Goal: Information Seeking & Learning: Learn about a topic

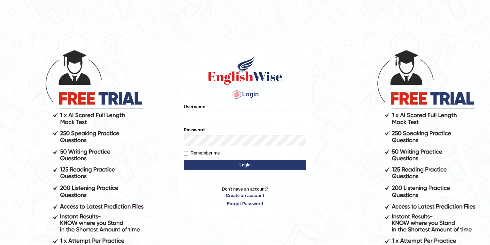
scroll to position [39, 0]
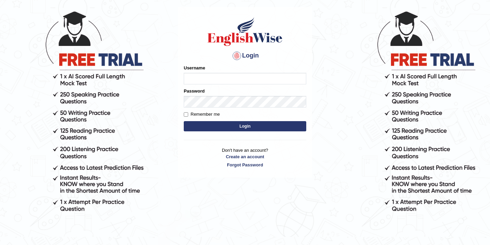
type input "bikramgurung_parramatta"
click at [237, 128] on button "Login" at bounding box center [245, 126] width 123 height 10
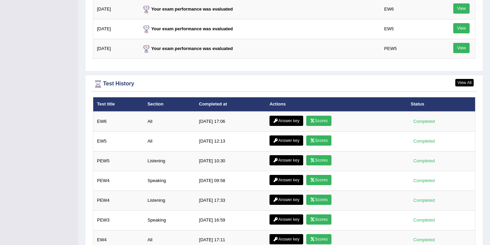
scroll to position [978, 0]
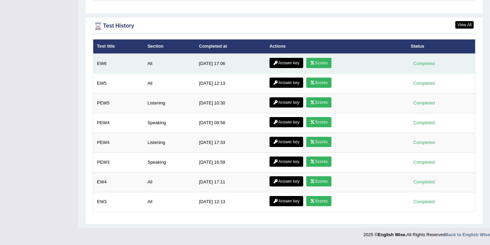
click at [312, 64] on icon at bounding box center [312, 63] width 5 height 4
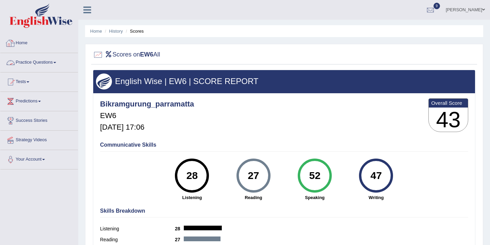
click at [26, 42] on link "Home" at bounding box center [39, 42] width 78 height 17
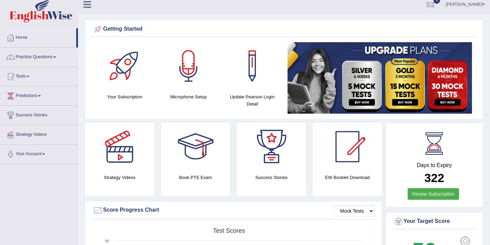
scroll to position [7, 0]
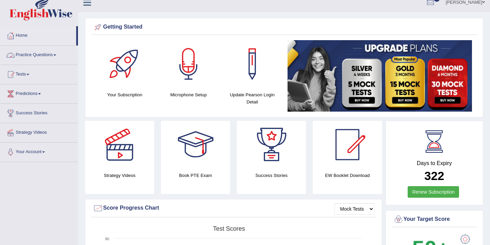
click at [48, 54] on link "Practice Questions" at bounding box center [39, 54] width 78 height 17
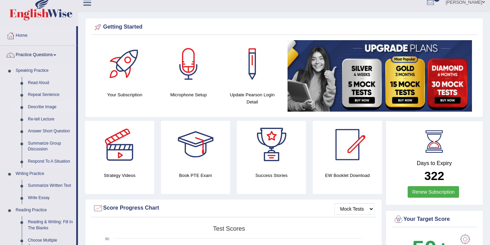
click at [50, 107] on link "Describe Image" at bounding box center [50, 107] width 51 height 12
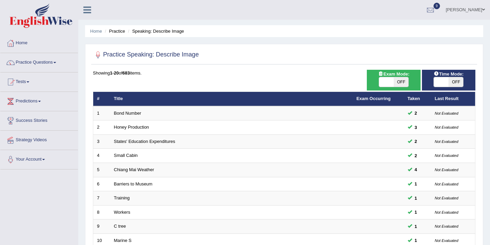
click at [402, 85] on span "OFF" at bounding box center [401, 82] width 15 height 10
checkbox input "true"
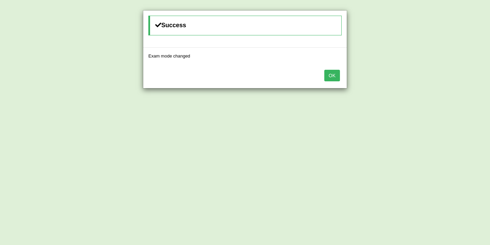
click at [334, 78] on button "OK" at bounding box center [332, 76] width 16 height 12
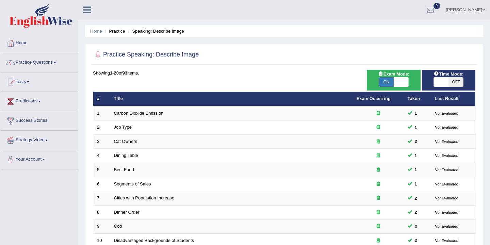
click at [452, 84] on span "OFF" at bounding box center [456, 82] width 15 height 10
checkbox input "true"
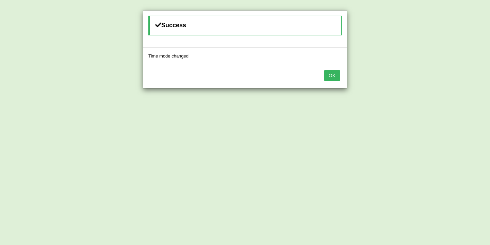
click at [334, 77] on button "OK" at bounding box center [332, 76] width 16 height 12
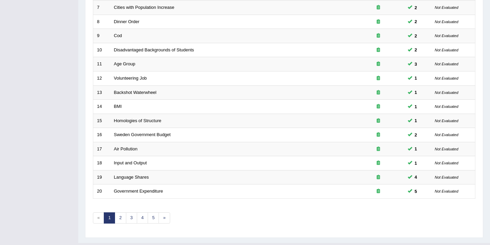
scroll to position [206, 0]
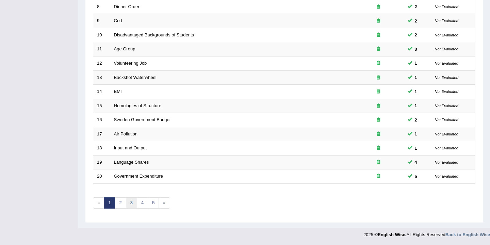
click at [130, 204] on link "3" at bounding box center [131, 202] width 11 height 11
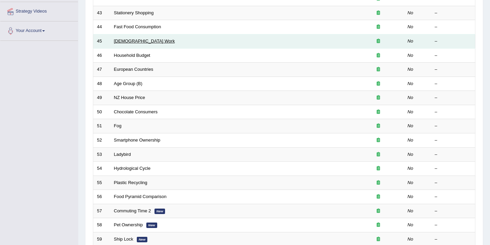
scroll to position [206, 0]
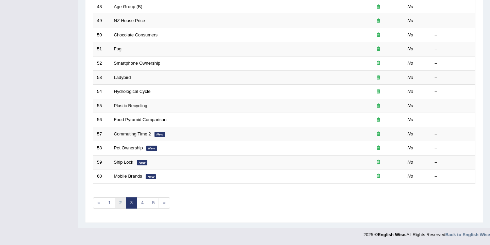
click at [121, 206] on link "2" at bounding box center [120, 202] width 11 height 11
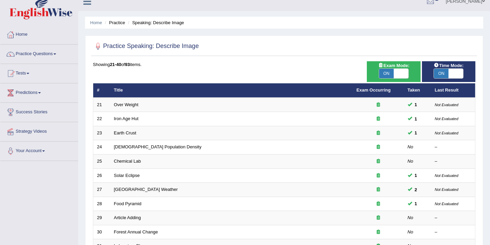
scroll to position [11, 0]
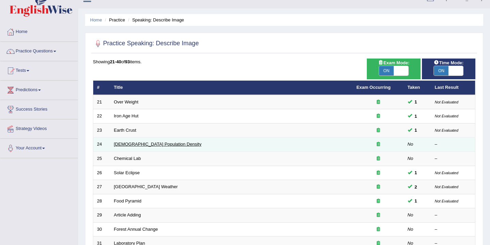
click at [146, 146] on link "Australian Population Density" at bounding box center [157, 144] width 87 height 5
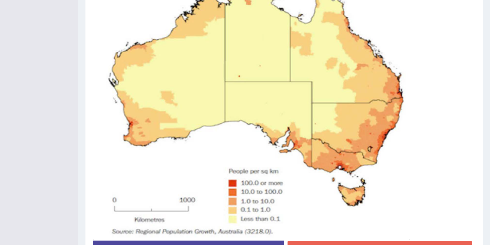
scroll to position [284, 0]
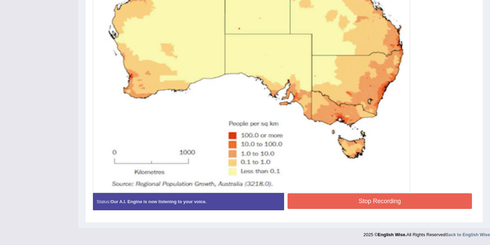
click at [331, 197] on button "Stop Recording" at bounding box center [380, 201] width 185 height 16
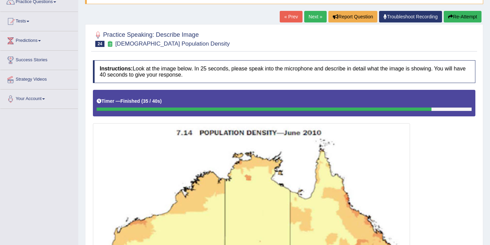
scroll to position [0, 0]
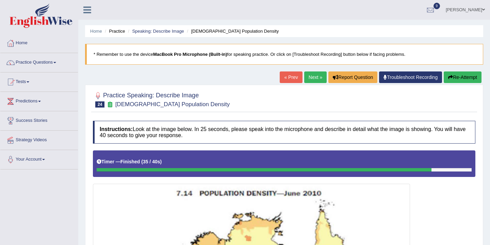
click at [314, 78] on link "Next »" at bounding box center [315, 77] width 22 height 12
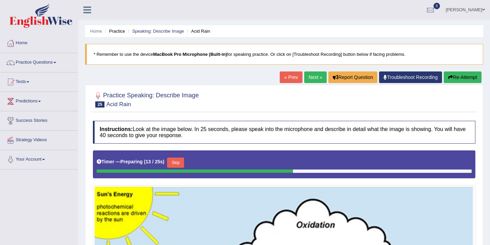
click at [312, 78] on link "Next »" at bounding box center [315, 77] width 22 height 12
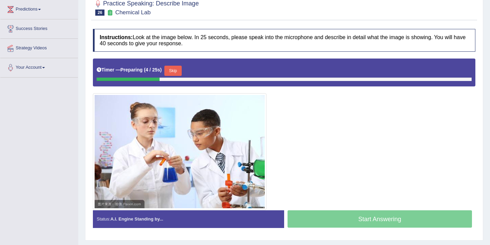
scroll to position [92, 0]
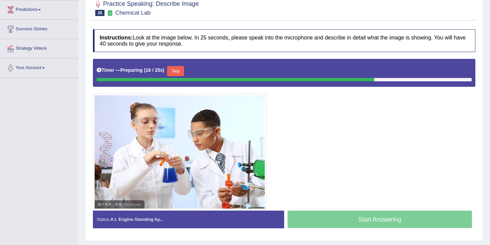
click at [181, 71] on button "Skip" at bounding box center [175, 71] width 17 height 10
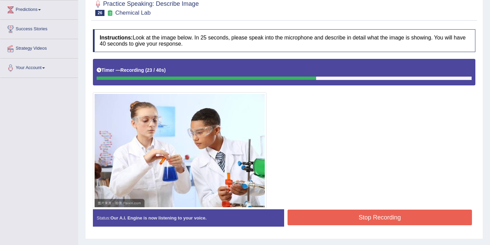
click at [346, 221] on button "Stop Recording" at bounding box center [380, 218] width 185 height 16
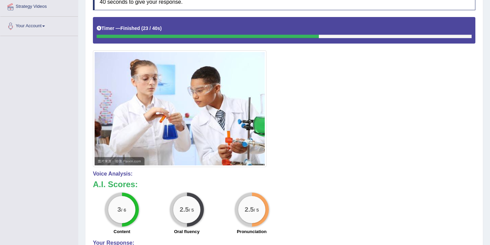
scroll to position [0, 0]
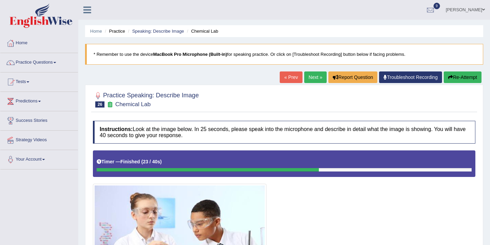
click at [307, 78] on link "Next »" at bounding box center [315, 77] width 22 height 12
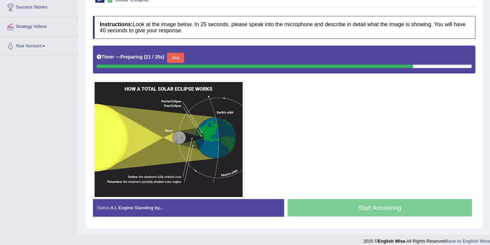
scroll to position [120, 0]
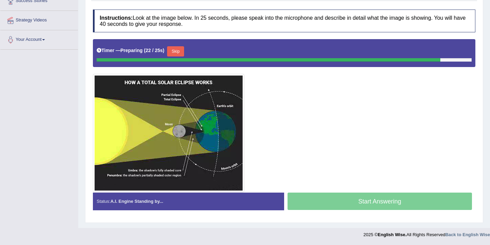
click at [177, 55] on button "Skip" at bounding box center [175, 51] width 17 height 10
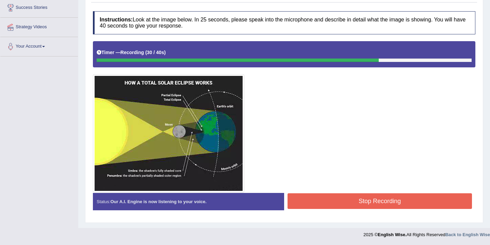
click at [355, 207] on button "Stop Recording" at bounding box center [380, 201] width 185 height 16
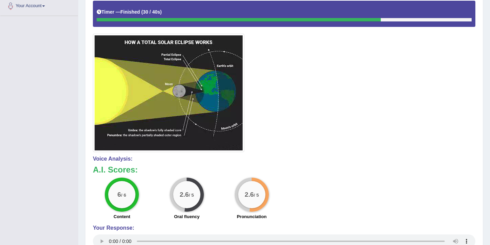
scroll to position [0, 0]
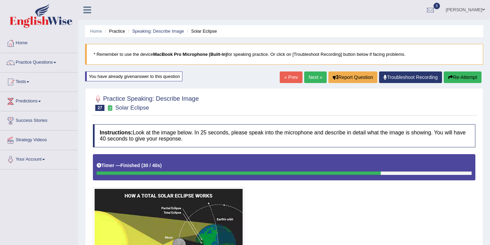
click at [312, 78] on link "Next »" at bounding box center [315, 77] width 22 height 12
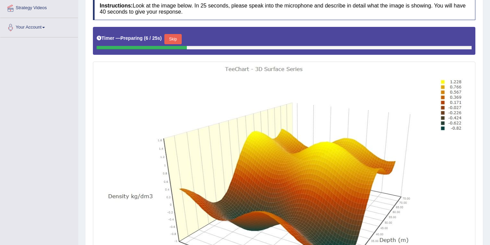
scroll to position [82, 0]
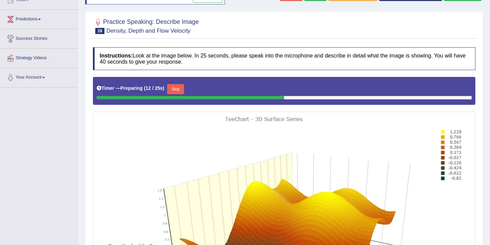
click at [178, 90] on button "Skip" at bounding box center [175, 89] width 17 height 10
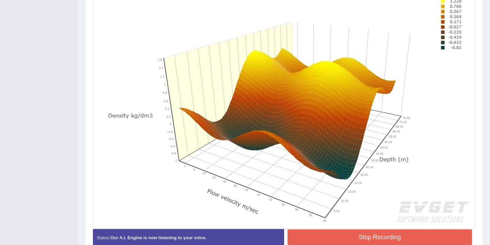
scroll to position [242, 0]
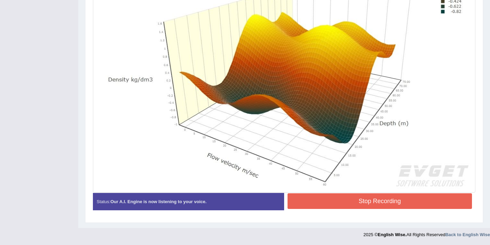
click at [359, 201] on button "Stop Recording" at bounding box center [380, 201] width 185 height 16
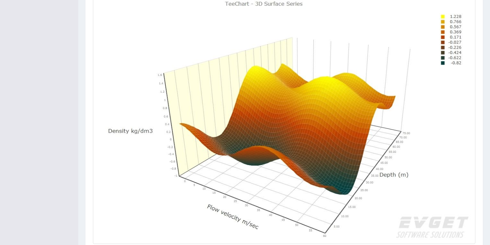
scroll to position [0, 0]
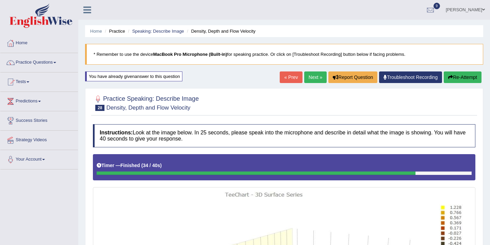
click at [311, 80] on link "Next »" at bounding box center [315, 77] width 22 height 12
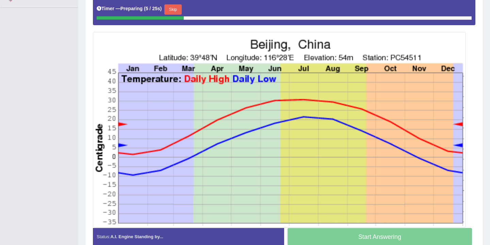
scroll to position [160, 0]
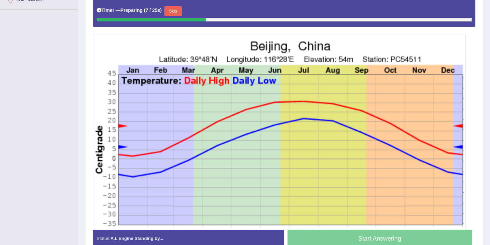
click at [180, 12] on button "Skip" at bounding box center [172, 11] width 17 height 10
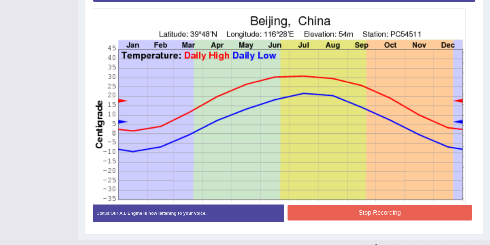
scroll to position [165, 0]
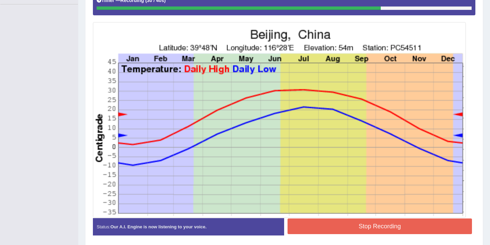
click at [363, 226] on button "Stop Recording" at bounding box center [380, 227] width 185 height 16
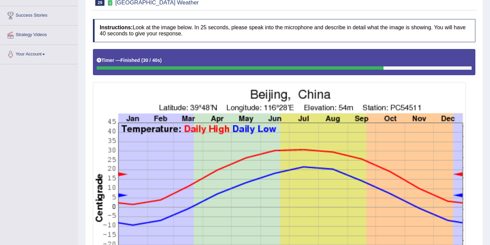
scroll to position [0, 0]
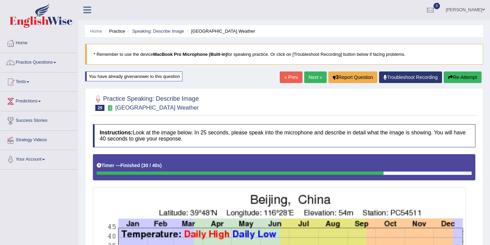
click at [461, 78] on button "Re-Attempt" at bounding box center [463, 77] width 38 height 12
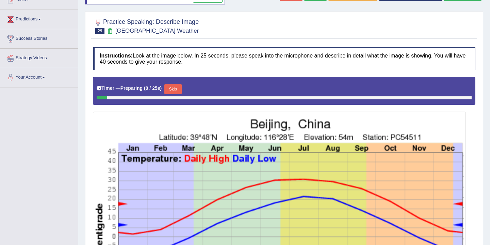
scroll to position [107, 0]
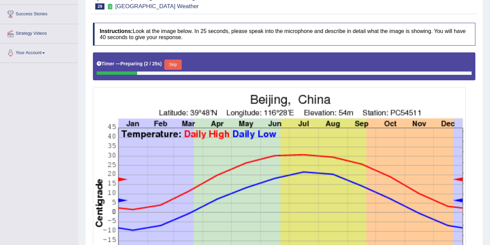
click at [177, 66] on button "Skip" at bounding box center [172, 65] width 17 height 10
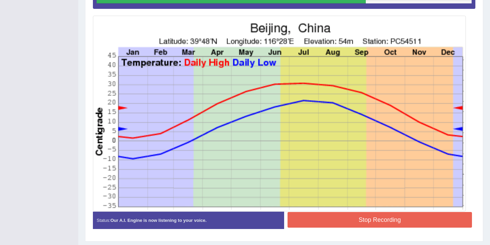
scroll to position [190, 0]
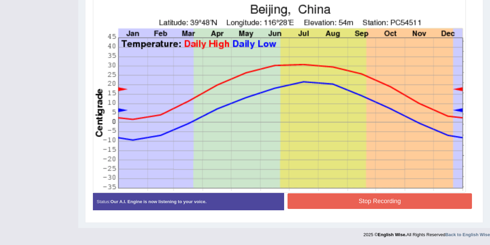
click at [332, 195] on button "Stop Recording" at bounding box center [380, 201] width 185 height 16
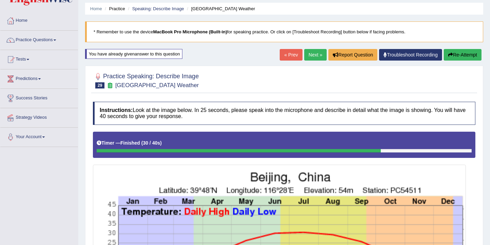
scroll to position [1, 0]
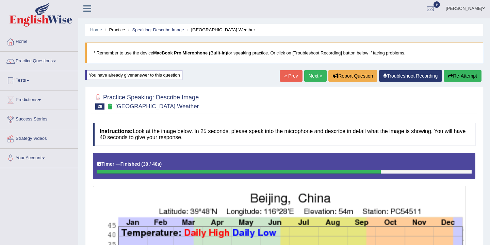
click at [462, 75] on button "Re-Attempt" at bounding box center [463, 76] width 38 height 12
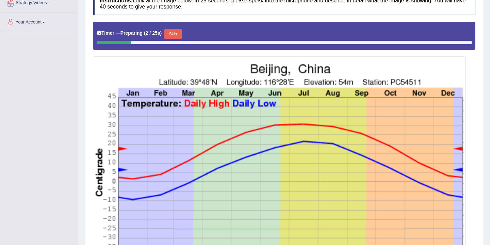
scroll to position [141, 0]
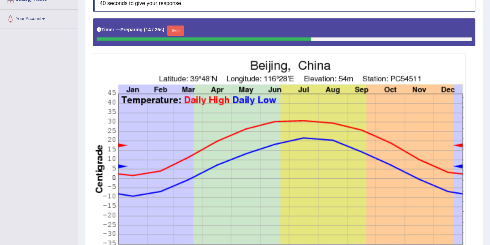
click at [179, 31] on button "Skip" at bounding box center [175, 31] width 17 height 10
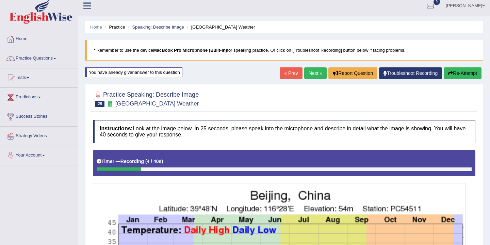
scroll to position [0, 0]
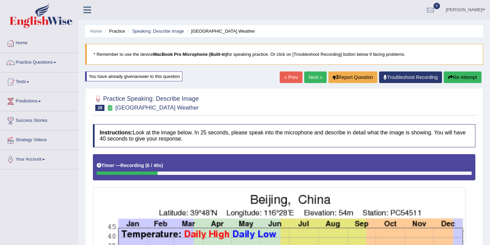
click at [457, 78] on button "Re-Attempt" at bounding box center [463, 77] width 38 height 12
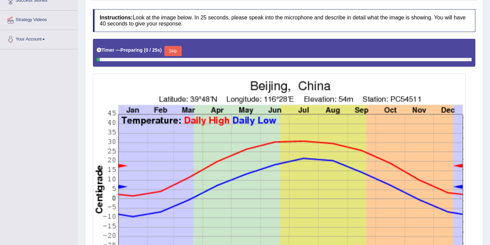
scroll to position [125, 0]
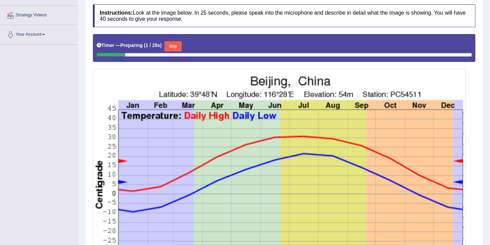
click at [176, 44] on button "Skip" at bounding box center [172, 46] width 17 height 10
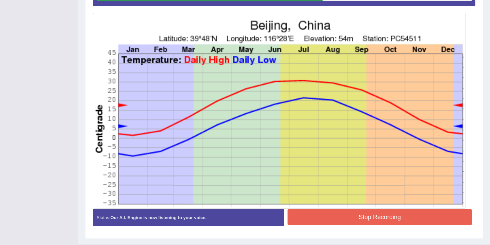
scroll to position [175, 0]
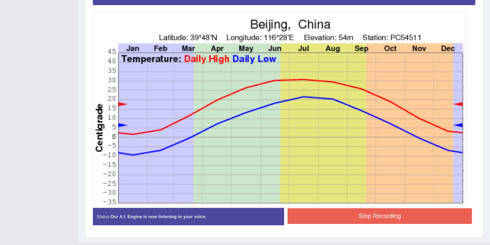
click at [337, 219] on button "Stop Recording" at bounding box center [380, 216] width 185 height 16
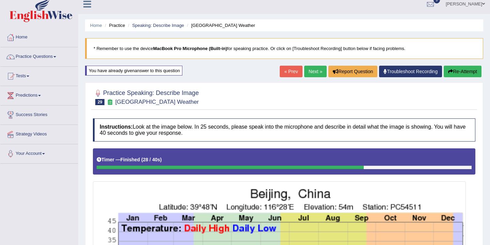
scroll to position [7, 0]
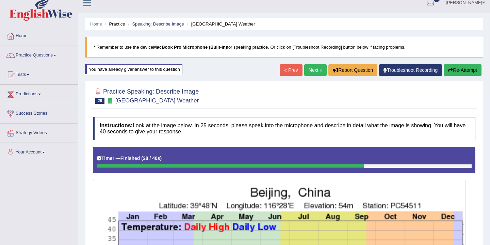
click at [313, 70] on link "Next »" at bounding box center [315, 70] width 22 height 12
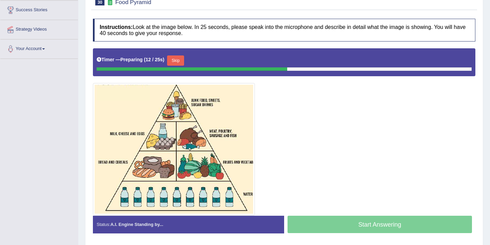
scroll to position [110, 0]
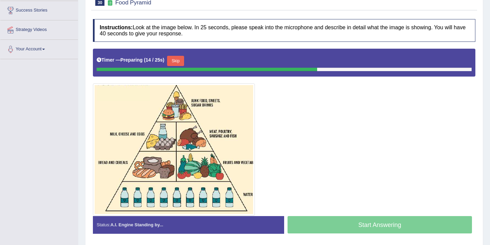
click at [178, 64] on button "Skip" at bounding box center [175, 61] width 17 height 10
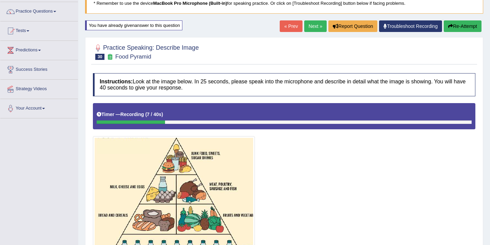
scroll to position [0, 0]
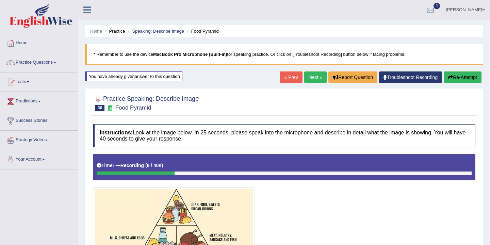
click at [471, 75] on button "Re-Attempt" at bounding box center [463, 77] width 38 height 12
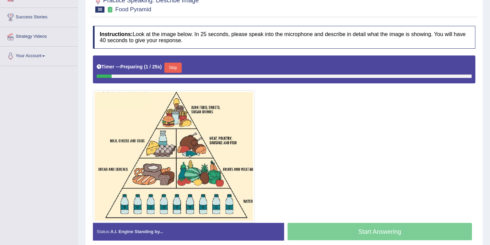
scroll to position [100, 0]
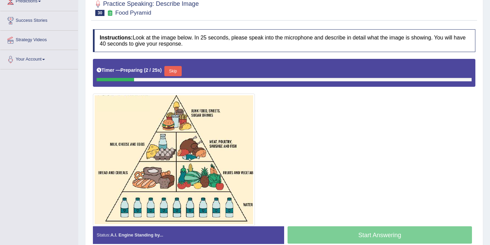
click at [178, 73] on button "Skip" at bounding box center [172, 71] width 17 height 10
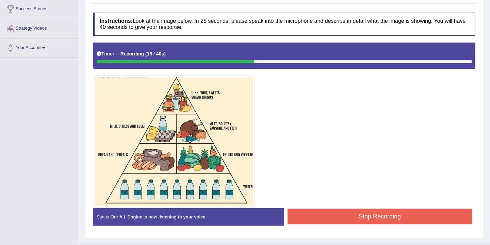
scroll to position [118, 0]
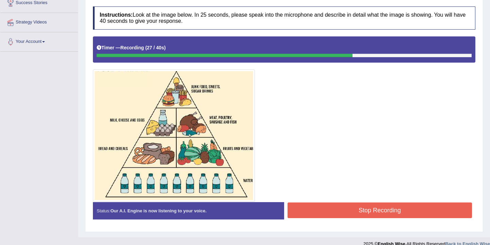
click at [350, 210] on button "Stop Recording" at bounding box center [380, 211] width 185 height 16
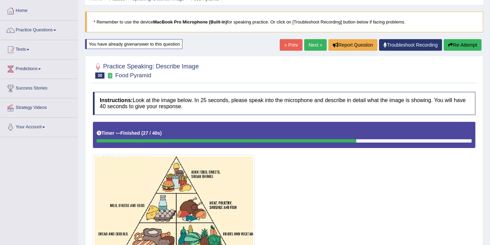
scroll to position [0, 0]
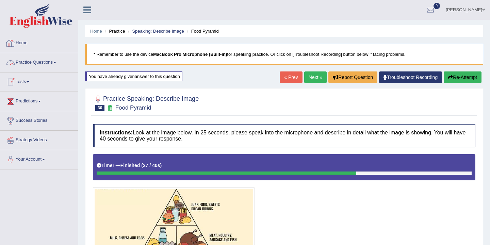
click at [26, 46] on link "Home" at bounding box center [39, 42] width 78 height 17
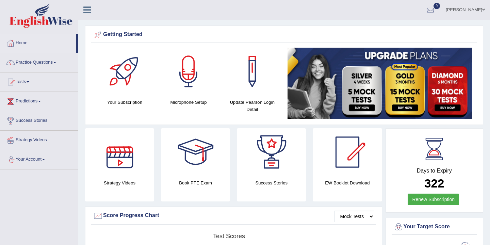
click at [51, 62] on link "Practice Questions" at bounding box center [39, 61] width 78 height 17
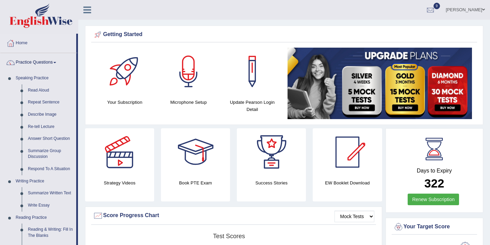
click at [215, 7] on ul "Bikram Gurung Toggle navigation Username: bikramgurung_parramatta Access Type: …" at bounding box center [346, 9] width 288 height 19
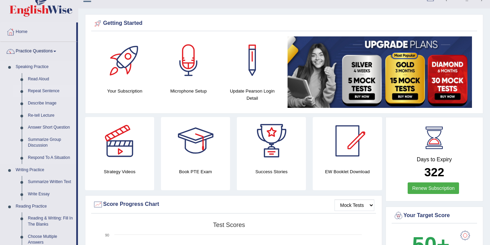
scroll to position [15, 0]
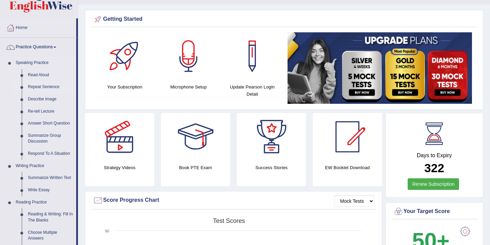
click at [50, 86] on link "Repeat Sentence" at bounding box center [50, 87] width 51 height 12
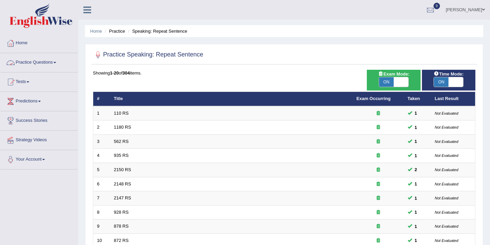
click at [53, 62] on link "Practice Questions" at bounding box center [39, 61] width 78 height 17
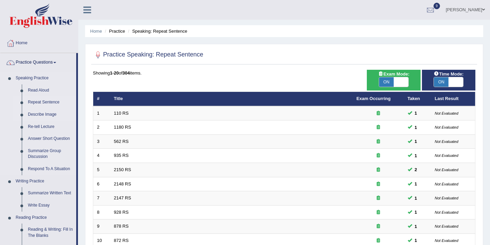
click at [46, 115] on link "Describe Image" at bounding box center [50, 115] width 51 height 12
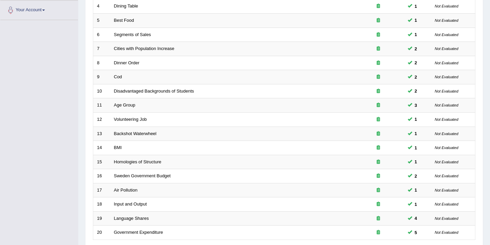
scroll to position [206, 0]
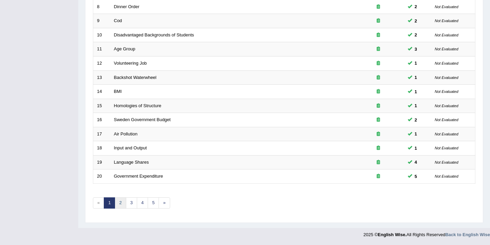
click at [121, 205] on link "2" at bounding box center [120, 202] width 11 height 11
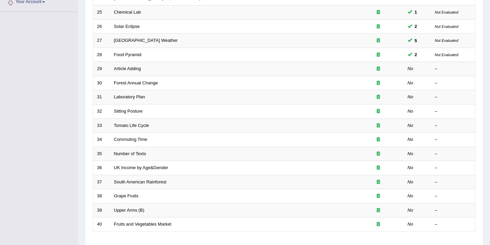
scroll to position [161, 0]
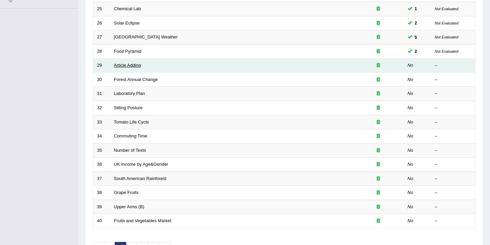
click at [131, 66] on link "Article Adding" at bounding box center [127, 65] width 27 height 5
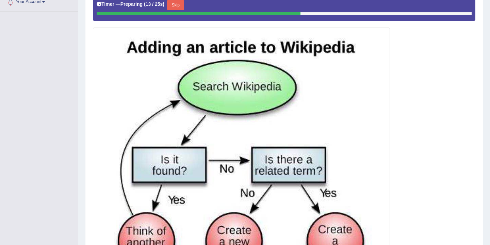
scroll to position [154, 0]
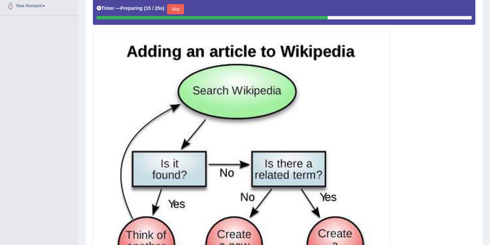
click at [178, 10] on button "Skip" at bounding box center [175, 9] width 17 height 10
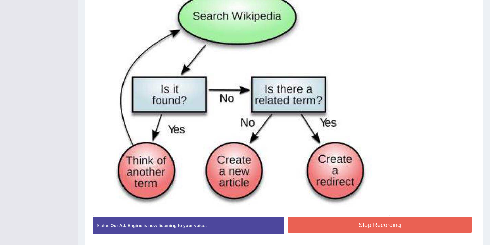
scroll to position [251, 0]
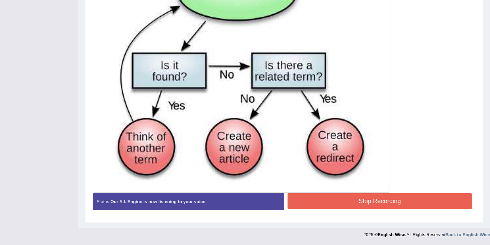
click at [335, 204] on button "Stop Recording" at bounding box center [380, 201] width 185 height 16
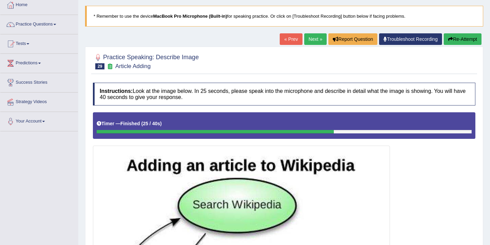
scroll to position [37, 0]
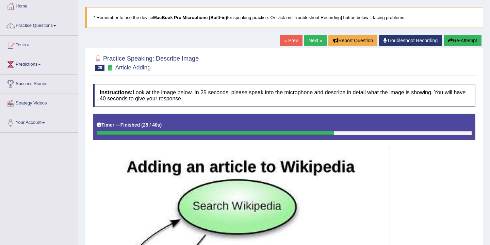
click at [309, 41] on link "Next »" at bounding box center [315, 41] width 22 height 12
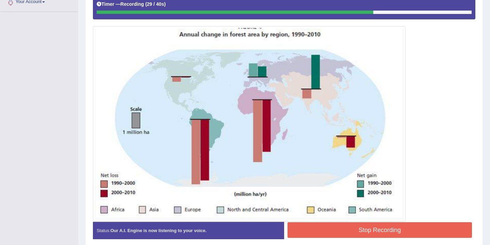
scroll to position [187, 0]
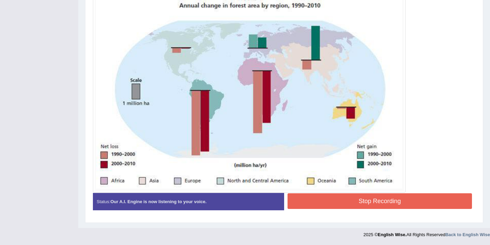
click at [359, 203] on button "Stop Recording" at bounding box center [380, 201] width 185 height 16
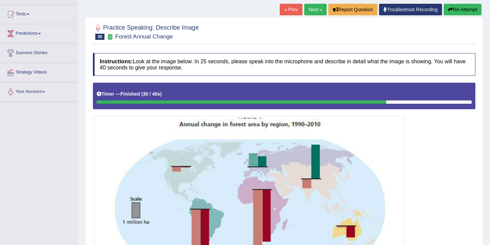
scroll to position [70, 0]
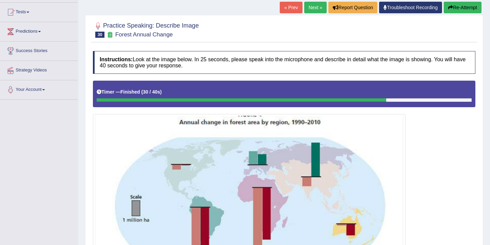
click at [461, 9] on button "Re-Attempt" at bounding box center [463, 8] width 38 height 12
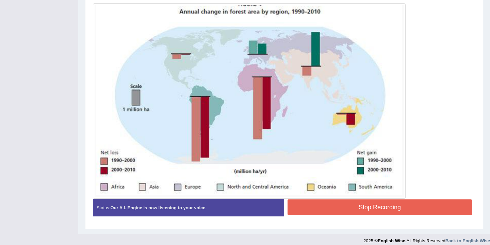
scroll to position [185, 0]
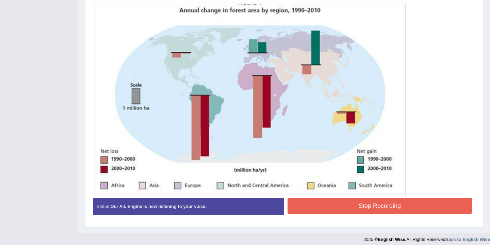
click at [336, 206] on button "Stop Recording" at bounding box center [380, 206] width 185 height 16
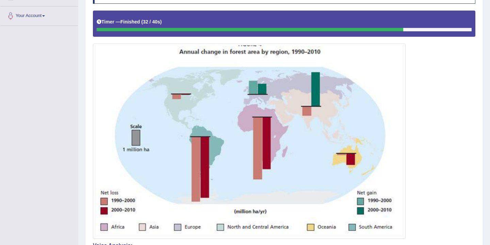
scroll to position [0, 0]
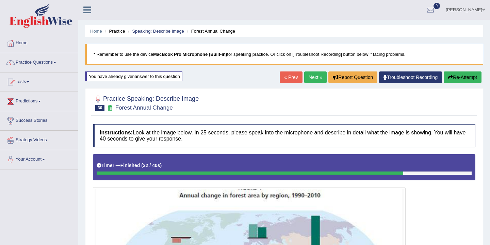
click at [311, 79] on link "Next »" at bounding box center [315, 77] width 22 height 12
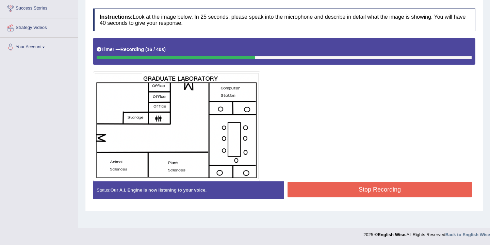
scroll to position [112, 0]
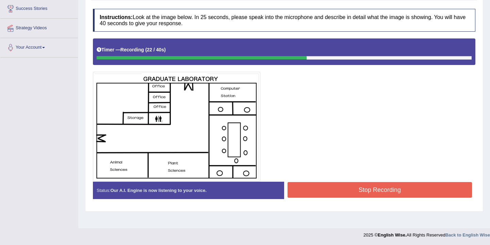
click at [320, 189] on button "Stop Recording" at bounding box center [380, 190] width 185 height 16
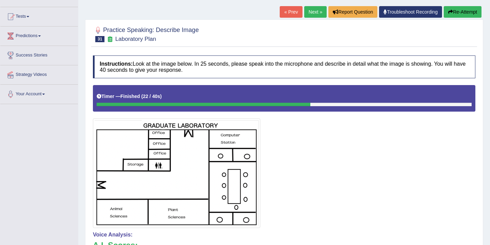
scroll to position [0, 0]
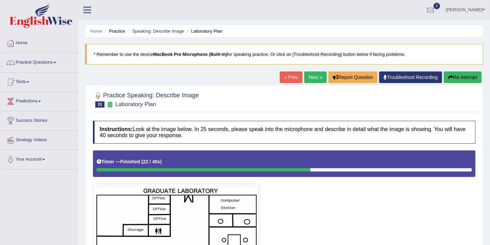
click at [309, 77] on link "Next »" at bounding box center [315, 77] width 22 height 12
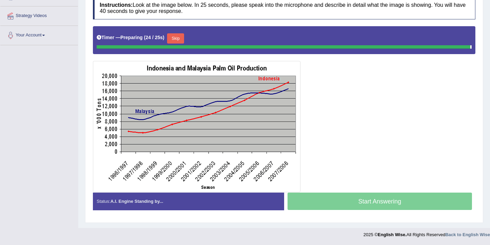
scroll to position [123, 0]
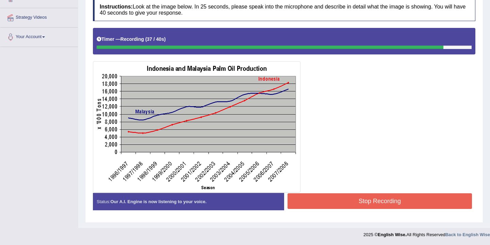
click at [323, 204] on button "Stop Recording" at bounding box center [380, 201] width 185 height 16
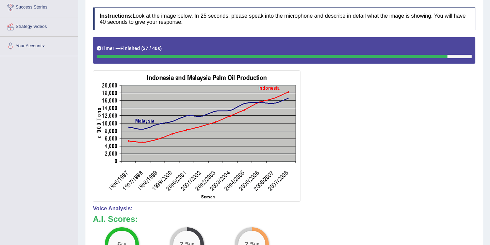
scroll to position [0, 0]
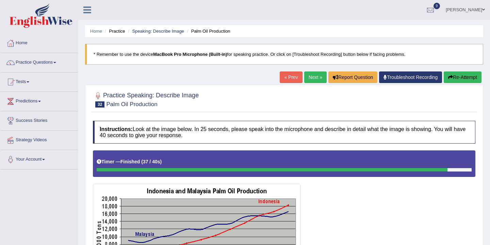
click at [312, 78] on link "Next »" at bounding box center [315, 77] width 22 height 12
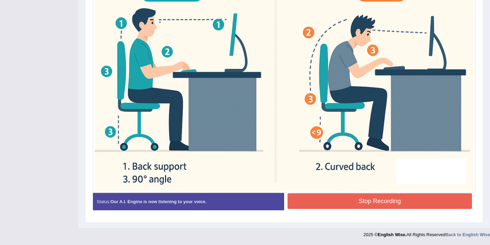
scroll to position [244, 0]
click at [338, 200] on button "Stop Recording" at bounding box center [380, 201] width 185 height 16
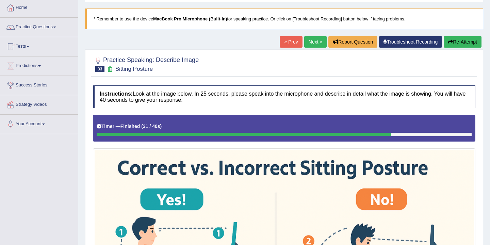
scroll to position [10, 0]
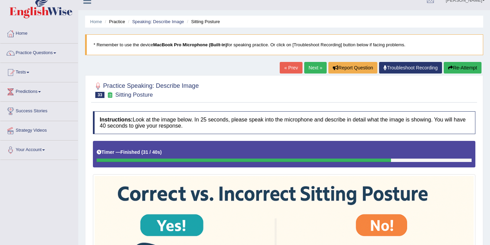
click at [310, 68] on link "Next »" at bounding box center [315, 68] width 22 height 12
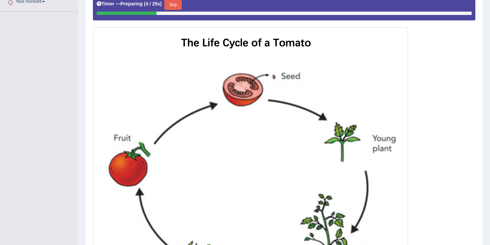
scroll to position [130, 0]
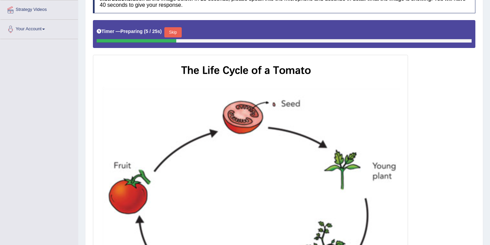
click at [179, 35] on button "Skip" at bounding box center [172, 32] width 17 height 10
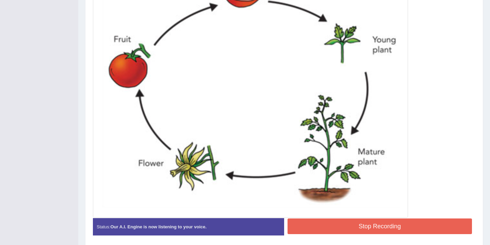
scroll to position [281, 0]
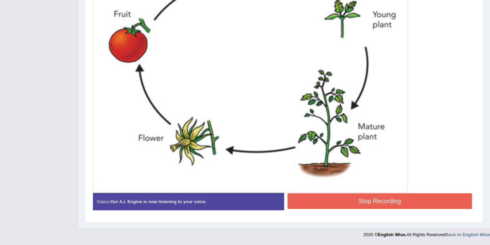
click at [375, 203] on button "Stop Recording" at bounding box center [380, 201] width 185 height 16
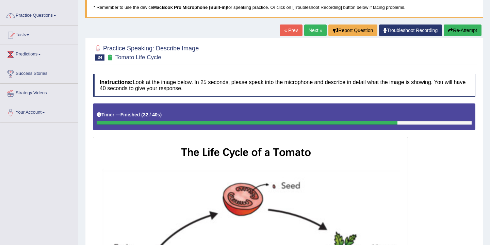
scroll to position [43, 0]
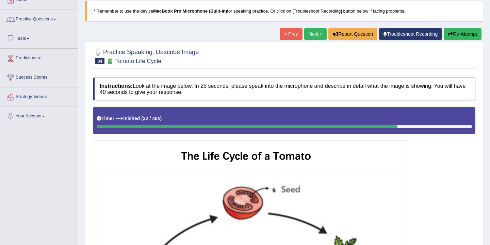
click at [456, 36] on button "Re-Attempt" at bounding box center [463, 34] width 38 height 12
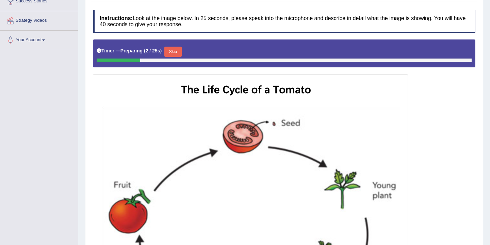
scroll to position [138, 0]
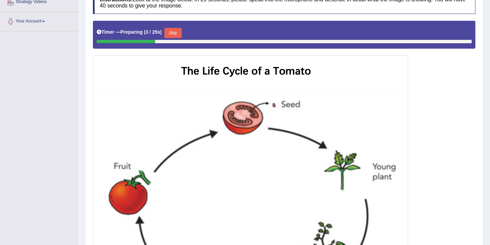
click at [175, 35] on button "Skip" at bounding box center [172, 33] width 17 height 10
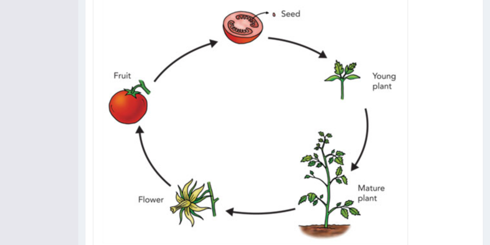
scroll to position [284, 0]
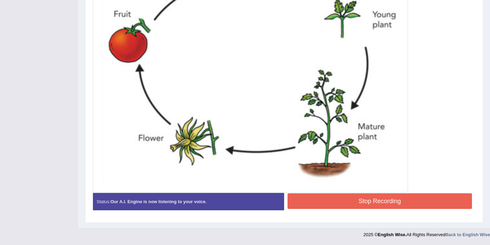
click at [325, 199] on button "Stop Recording" at bounding box center [380, 201] width 185 height 16
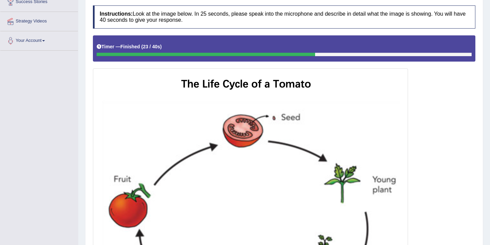
scroll to position [19, 0]
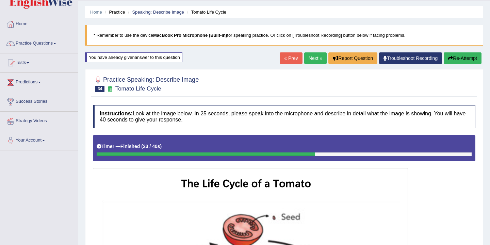
click at [308, 60] on link "Next »" at bounding box center [315, 58] width 22 height 12
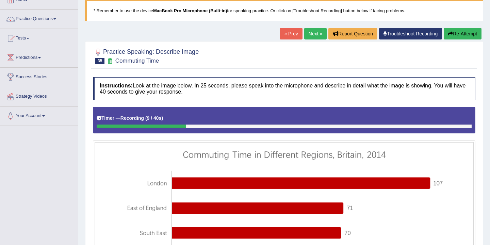
scroll to position [17, 0]
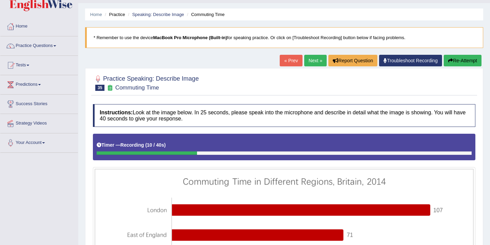
click at [464, 62] on button "Re-Attempt" at bounding box center [463, 61] width 38 height 12
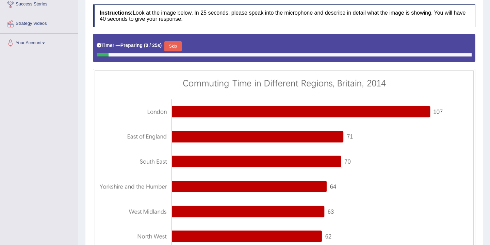
scroll to position [123, 0]
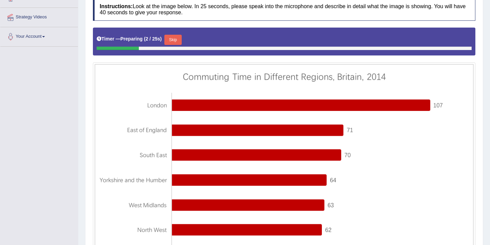
click at [176, 40] on button "Skip" at bounding box center [172, 40] width 17 height 10
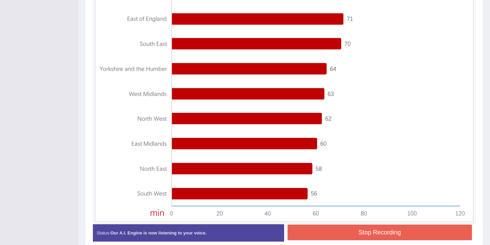
scroll to position [264, 0]
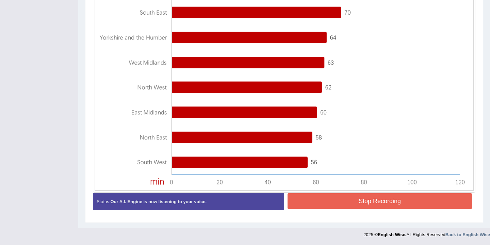
click at [345, 206] on button "Stop Recording" at bounding box center [380, 201] width 185 height 16
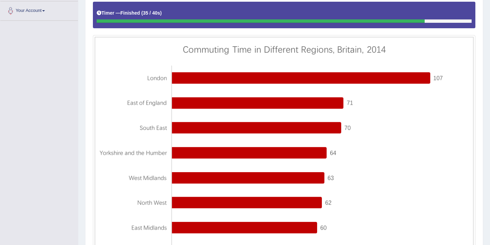
scroll to position [38, 0]
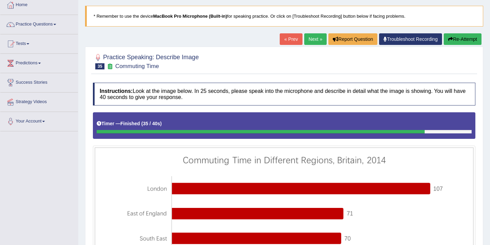
click at [455, 40] on button "Re-Attempt" at bounding box center [463, 39] width 38 height 12
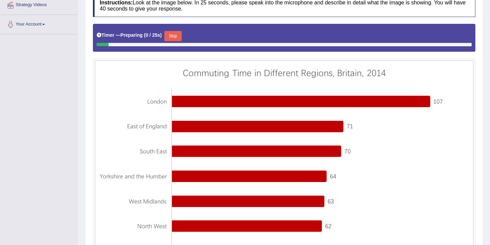
scroll to position [102, 0]
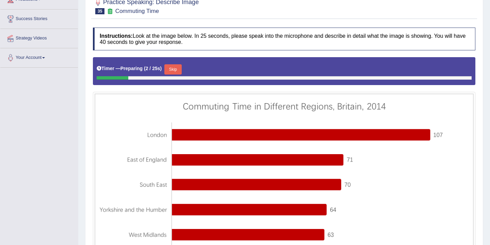
click at [178, 70] on button "Skip" at bounding box center [172, 69] width 17 height 10
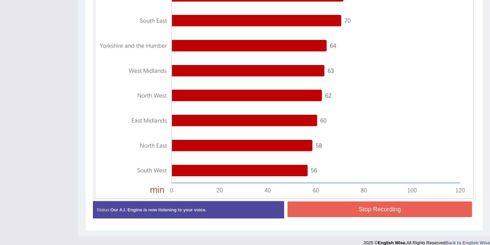
scroll to position [268, 0]
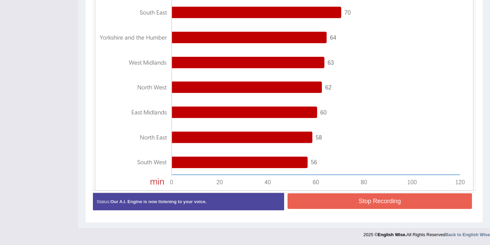
click at [353, 203] on button "Stop Recording" at bounding box center [380, 201] width 185 height 16
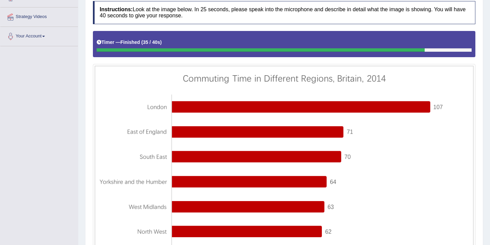
scroll to position [51, 0]
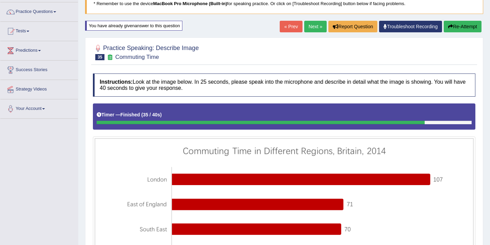
click at [312, 29] on link "Next »" at bounding box center [315, 27] width 22 height 12
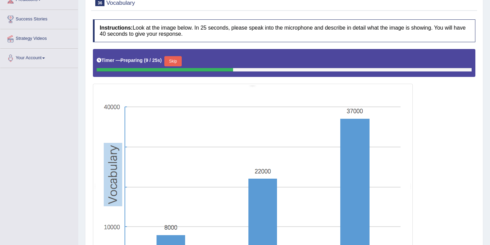
scroll to position [97, 0]
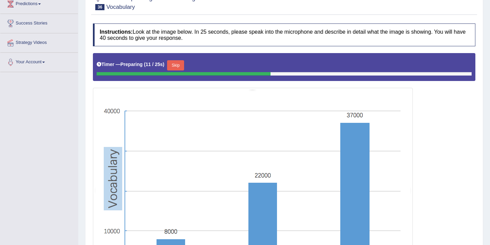
click at [179, 67] on button "Skip" at bounding box center [175, 65] width 17 height 10
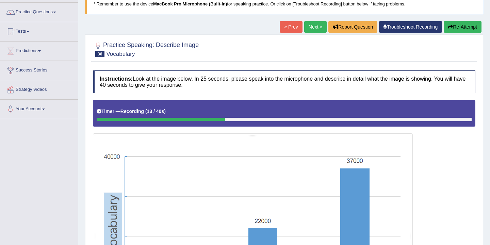
scroll to position [29, 0]
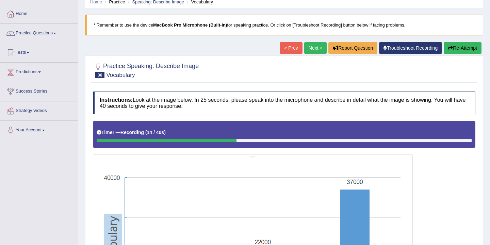
click at [455, 48] on button "Re-Attempt" at bounding box center [463, 48] width 38 height 12
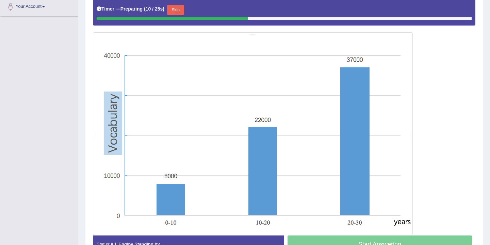
scroll to position [150, 0]
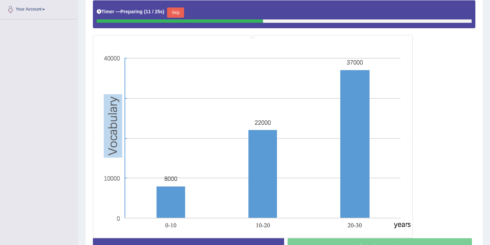
click at [178, 12] on button "Skip" at bounding box center [175, 12] width 17 height 10
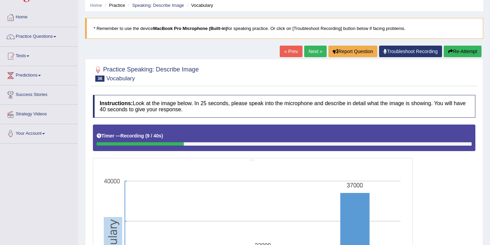
scroll to position [21, 0]
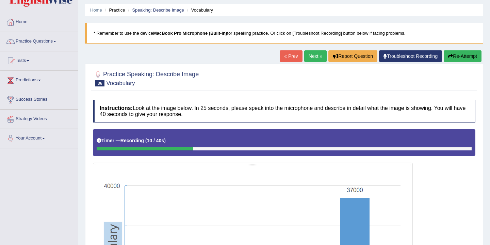
click at [460, 54] on button "Re-Attempt" at bounding box center [463, 56] width 38 height 12
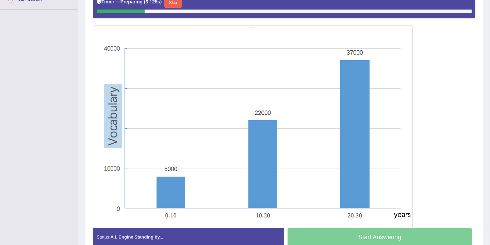
scroll to position [138, 0]
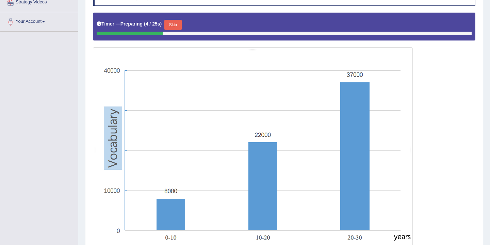
click at [179, 31] on div "Skip" at bounding box center [172, 26] width 17 height 12
click at [179, 26] on button "Skip" at bounding box center [172, 25] width 17 height 10
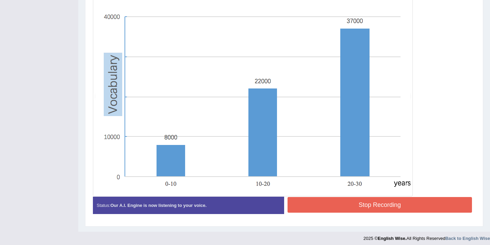
scroll to position [194, 0]
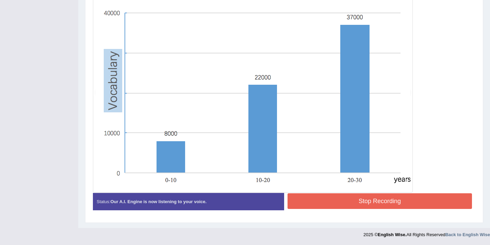
click at [358, 203] on button "Stop Recording" at bounding box center [380, 201] width 185 height 16
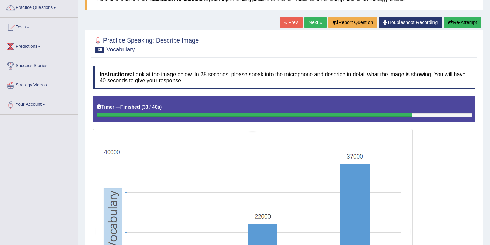
scroll to position [51, 0]
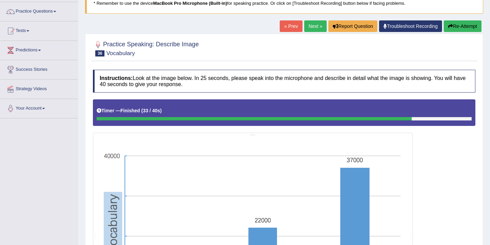
click at [464, 26] on button "Re-Attempt" at bounding box center [463, 26] width 38 height 12
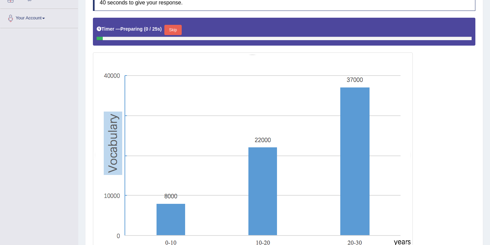
scroll to position [153, 0]
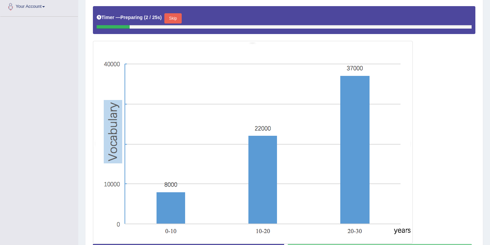
click at [181, 20] on button "Skip" at bounding box center [172, 18] width 17 height 10
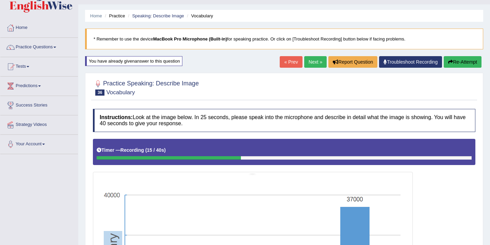
scroll to position [9, 0]
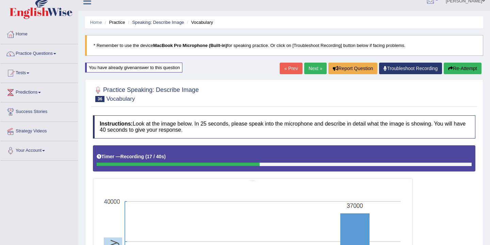
click at [459, 68] on button "Re-Attempt" at bounding box center [463, 69] width 38 height 12
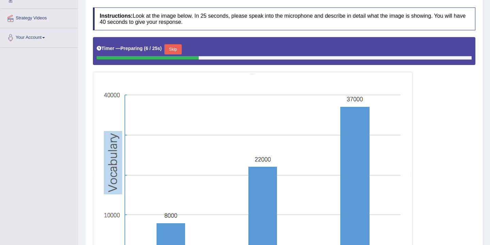
scroll to position [121, 0]
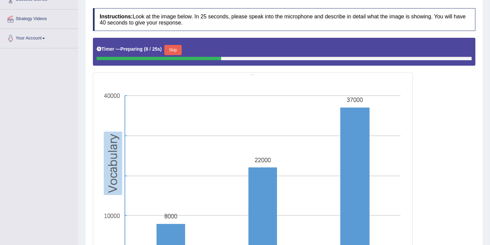
click at [176, 52] on button "Skip" at bounding box center [172, 50] width 17 height 10
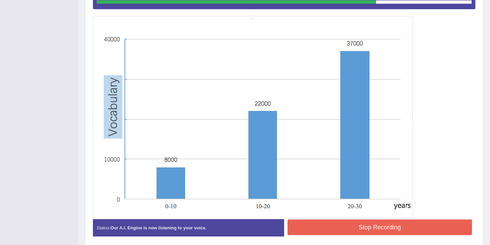
scroll to position [197, 0]
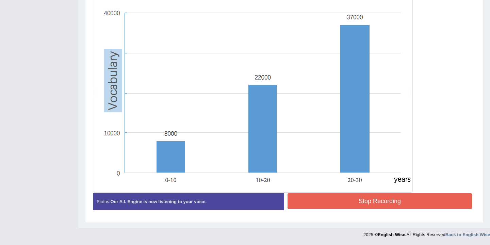
click at [354, 201] on button "Stop Recording" at bounding box center [380, 201] width 185 height 16
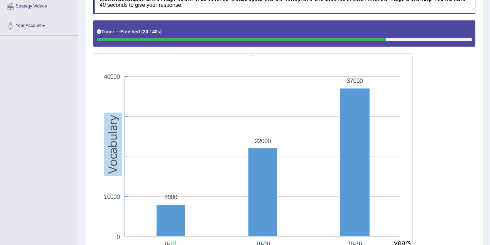
scroll to position [0, 0]
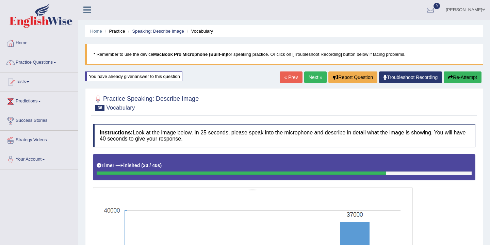
click at [312, 77] on link "Next »" at bounding box center [315, 77] width 22 height 12
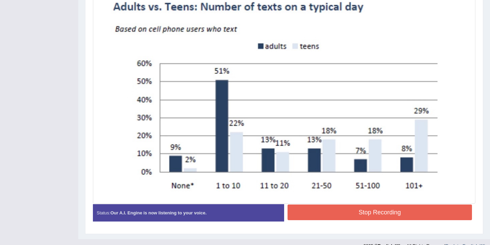
scroll to position [227, 0]
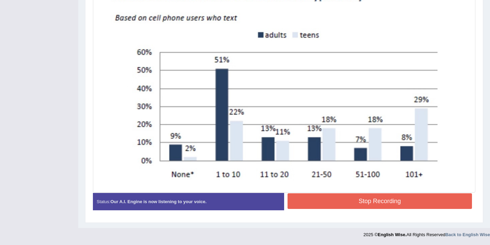
click at [362, 195] on button "Stop Recording" at bounding box center [380, 201] width 185 height 16
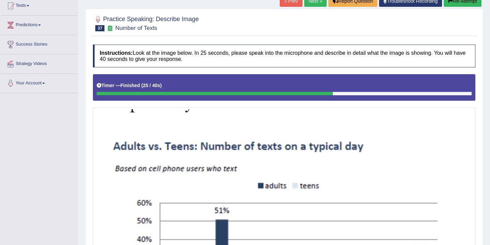
scroll to position [0, 0]
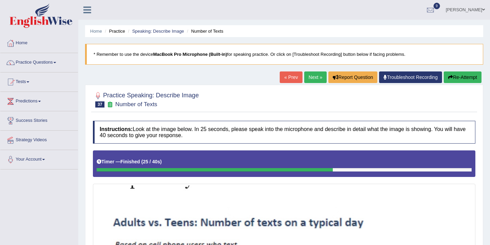
click at [314, 76] on link "Next »" at bounding box center [315, 77] width 22 height 12
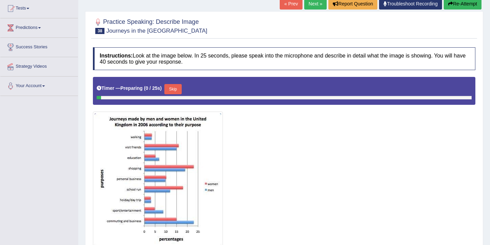
scroll to position [106, 0]
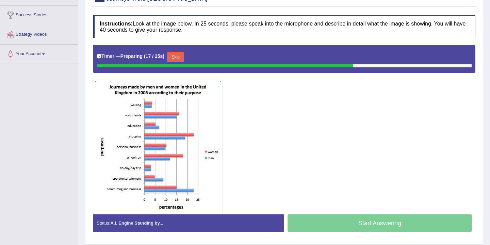
click at [178, 57] on button "Skip" at bounding box center [175, 57] width 17 height 10
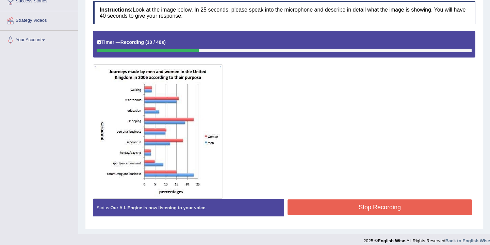
scroll to position [126, 0]
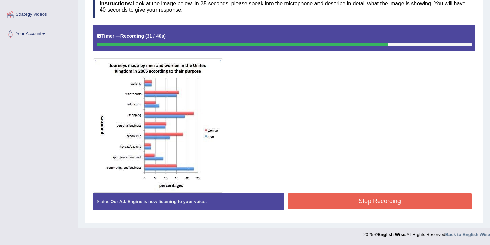
click at [346, 202] on button "Stop Recording" at bounding box center [380, 201] width 185 height 16
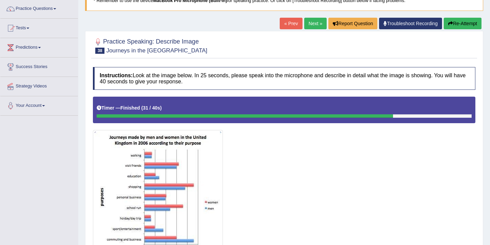
scroll to position [0, 0]
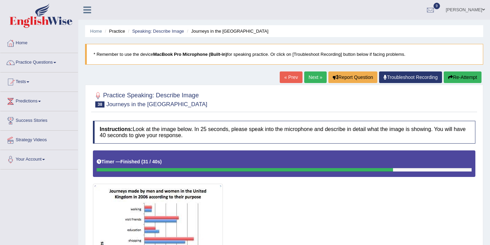
click at [312, 76] on link "Next »" at bounding box center [315, 77] width 22 height 12
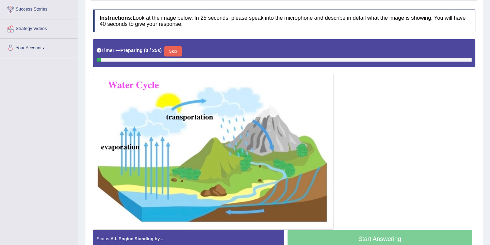
scroll to position [149, 0]
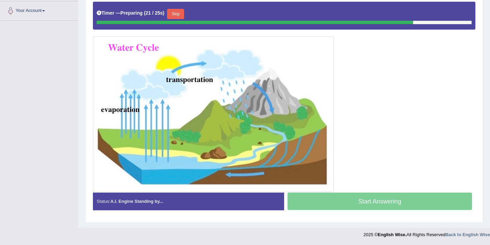
click at [181, 14] on button "Skip" at bounding box center [175, 14] width 17 height 10
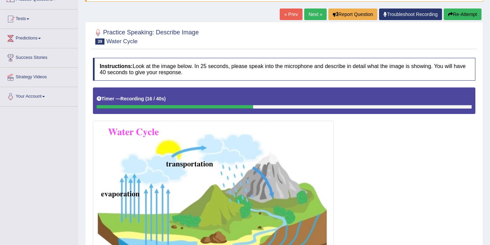
scroll to position [58, 0]
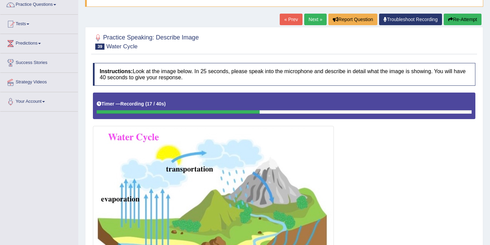
click at [455, 20] on button "Re-Attempt" at bounding box center [463, 20] width 38 height 12
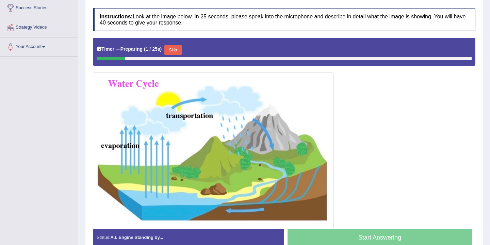
scroll to position [115, 0]
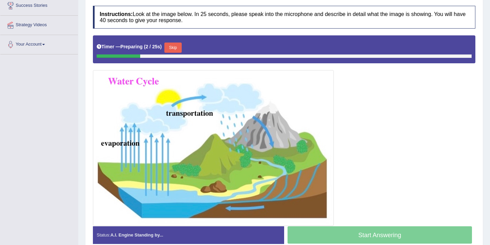
click at [177, 48] on button "Skip" at bounding box center [172, 48] width 17 height 10
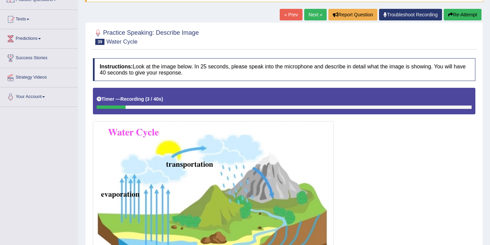
scroll to position [42, 0]
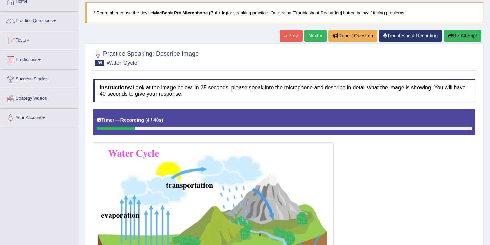
click at [453, 37] on button "Re-Attempt" at bounding box center [463, 36] width 38 height 12
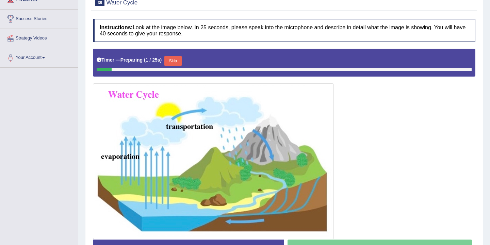
scroll to position [102, 0]
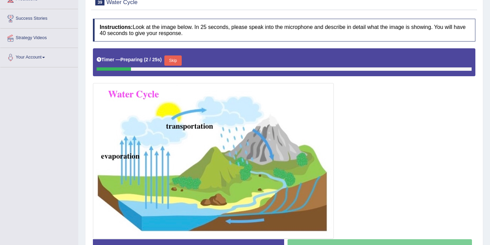
click at [176, 61] on button "Skip" at bounding box center [172, 60] width 17 height 10
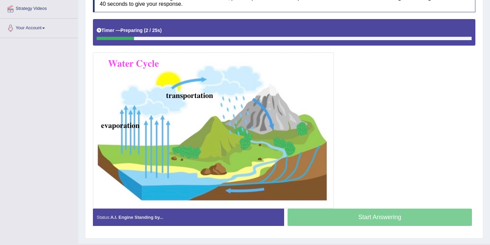
scroll to position [133, 0]
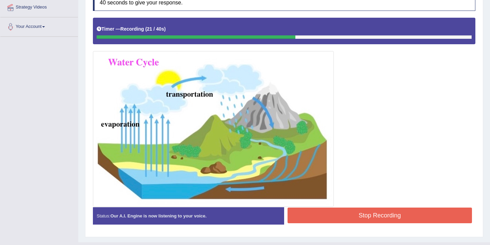
click at [366, 214] on button "Stop Recording" at bounding box center [380, 216] width 185 height 16
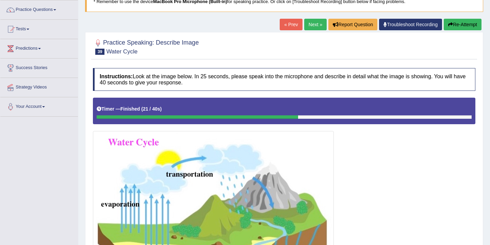
scroll to position [0, 0]
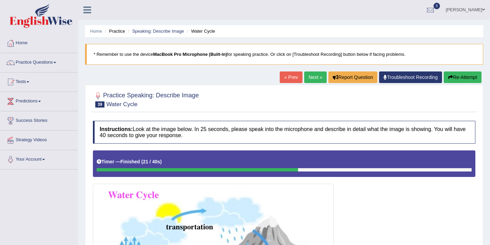
click at [453, 78] on button "Re-Attempt" at bounding box center [463, 77] width 38 height 12
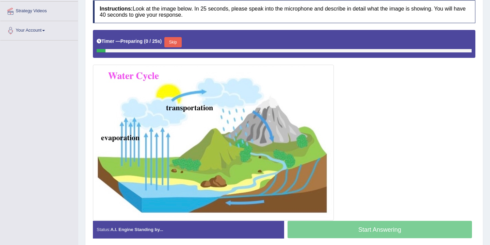
scroll to position [140, 0]
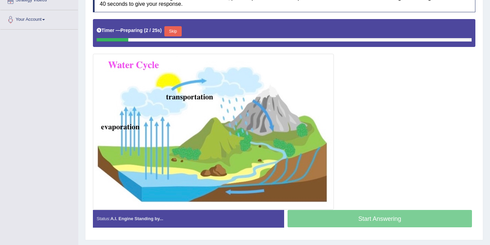
click at [174, 31] on button "Skip" at bounding box center [172, 31] width 17 height 10
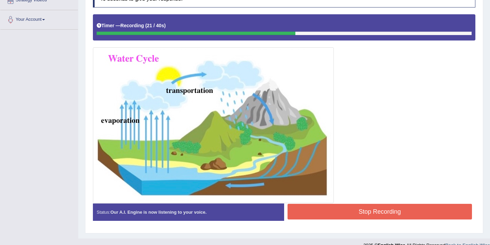
click at [363, 217] on button "Stop Recording" at bounding box center [380, 212] width 185 height 16
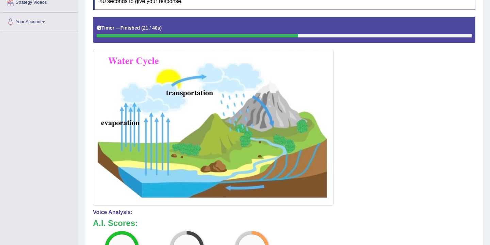
scroll to position [0, 0]
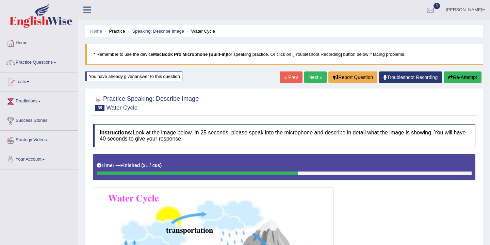
click at [458, 79] on button "Re-Attempt" at bounding box center [463, 77] width 38 height 12
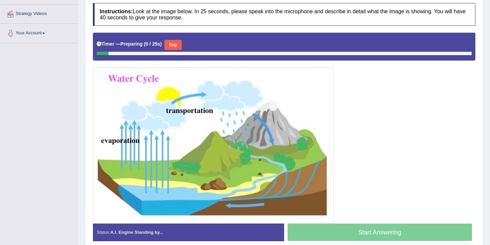
scroll to position [130, 0]
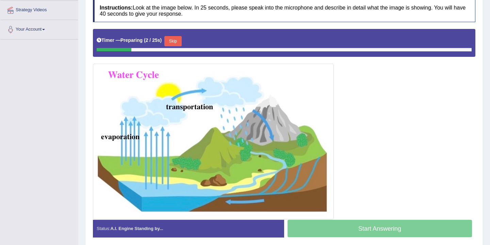
click at [173, 41] on button "Skip" at bounding box center [172, 41] width 17 height 10
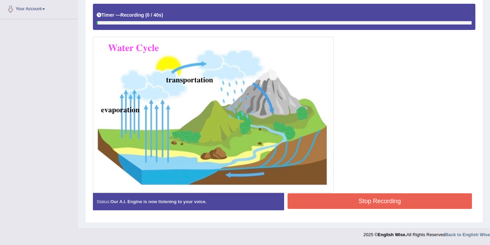
scroll to position [150, 0]
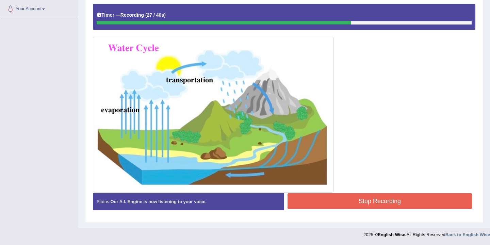
click at [344, 205] on button "Stop Recording" at bounding box center [380, 201] width 185 height 16
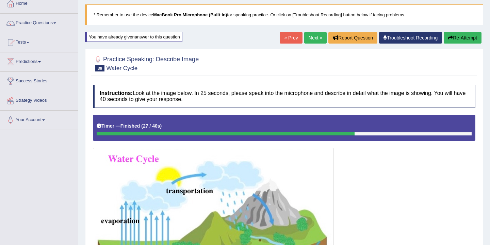
scroll to position [0, 0]
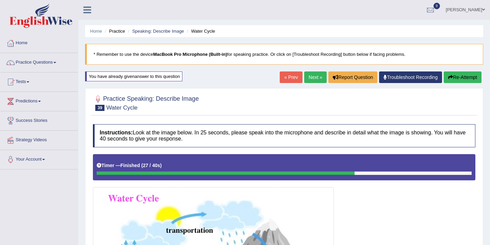
click at [313, 79] on link "Next »" at bounding box center [315, 77] width 22 height 12
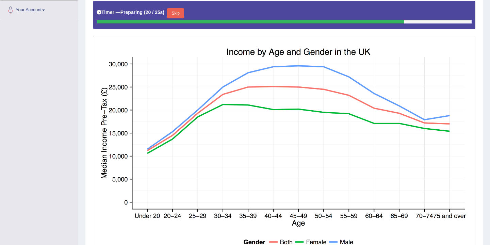
scroll to position [148, 0]
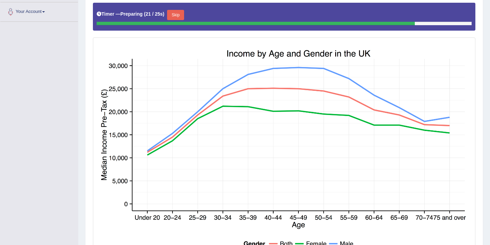
click at [176, 16] on button "Skip" at bounding box center [175, 15] width 17 height 10
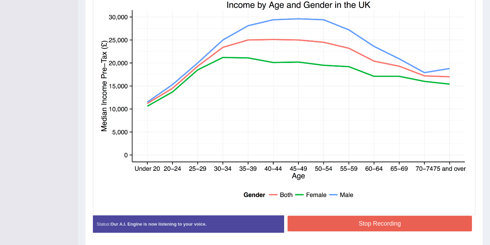
scroll to position [218, 0]
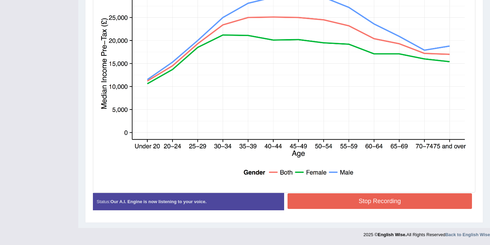
click at [370, 202] on button "Stop Recording" at bounding box center [380, 201] width 185 height 16
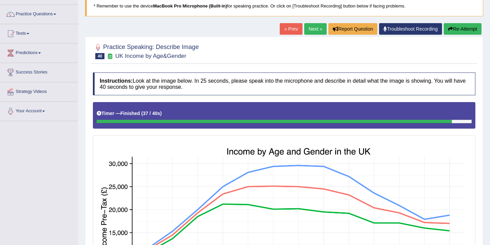
scroll to position [34, 0]
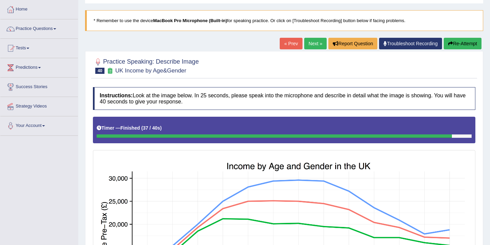
click at [459, 43] on button "Re-Attempt" at bounding box center [463, 44] width 38 height 12
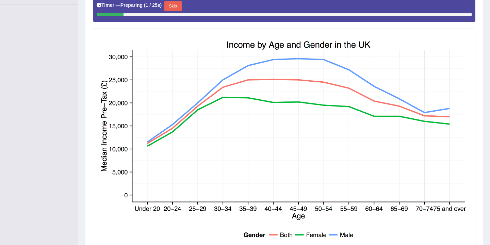
scroll to position [155, 0]
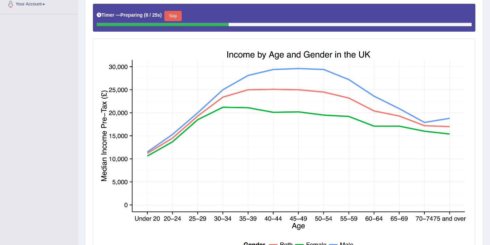
click at [175, 17] on button "Skip" at bounding box center [172, 16] width 17 height 10
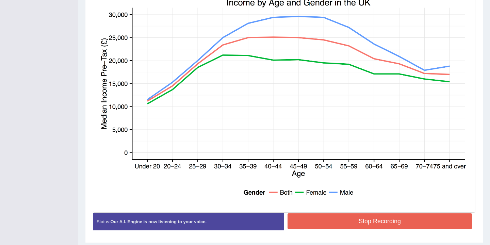
scroll to position [202, 0]
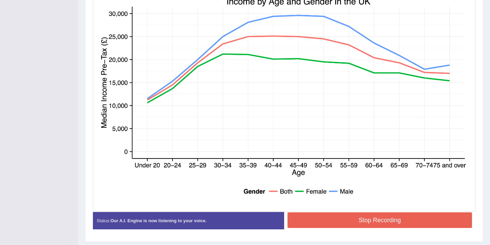
click at [348, 221] on button "Stop Recording" at bounding box center [380, 220] width 185 height 16
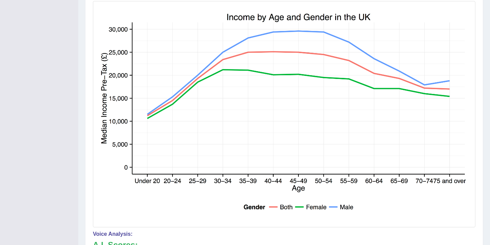
scroll to position [0, 0]
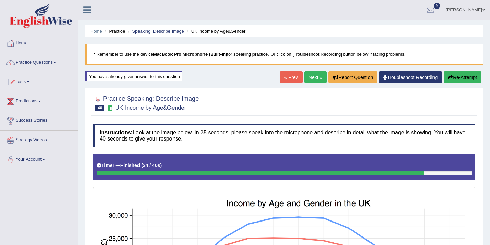
click at [311, 75] on link "Next »" at bounding box center [315, 77] width 22 height 12
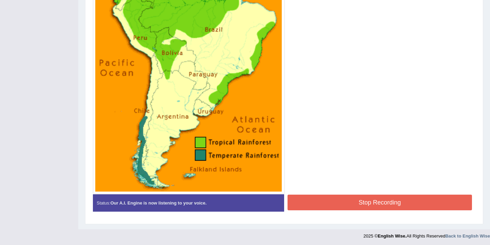
scroll to position [240, 0]
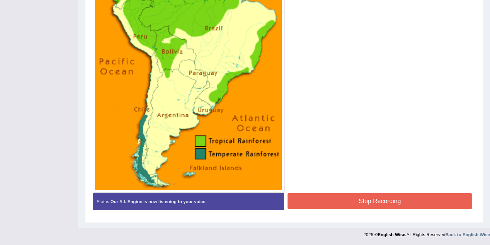
click at [354, 199] on button "Stop Recording" at bounding box center [380, 201] width 185 height 16
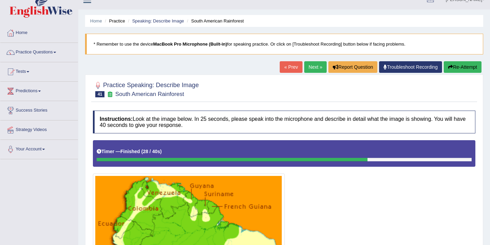
scroll to position [0, 0]
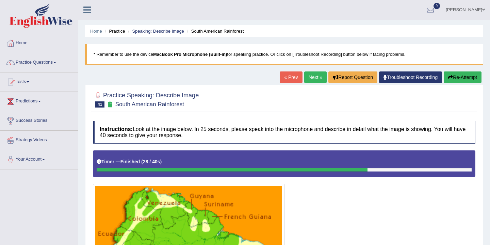
click at [456, 78] on button "Re-Attempt" at bounding box center [463, 77] width 38 height 12
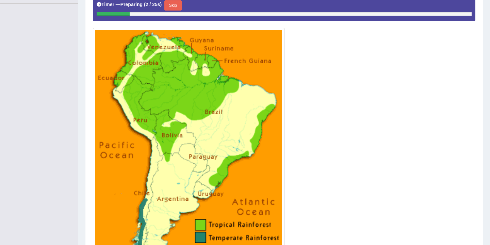
scroll to position [166, 0]
click at [178, 6] on button "Skip" at bounding box center [172, 5] width 17 height 10
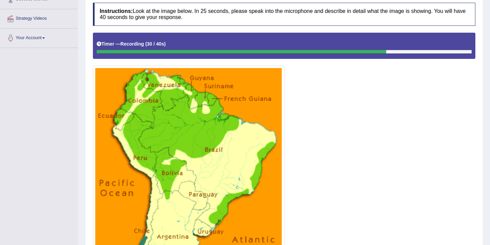
scroll to position [243, 0]
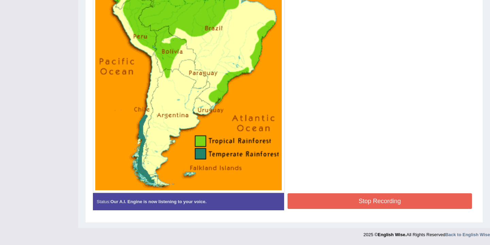
click at [343, 202] on button "Stop Recording" at bounding box center [380, 201] width 185 height 16
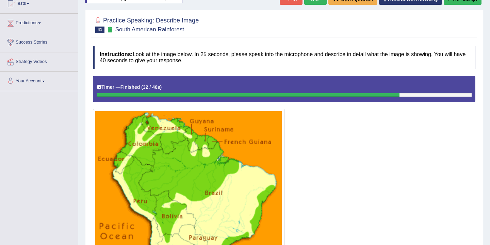
scroll to position [0, 0]
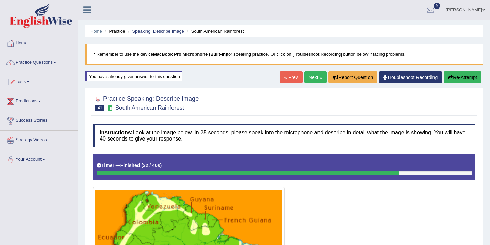
click at [310, 77] on link "Next »" at bounding box center [315, 77] width 22 height 12
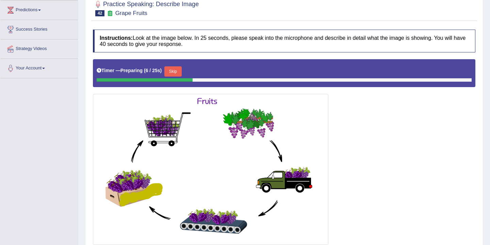
scroll to position [88, 0]
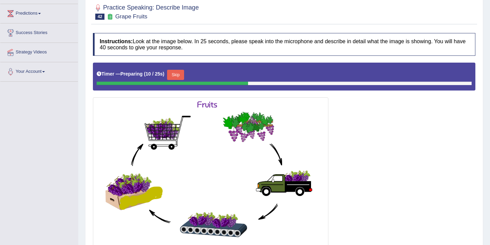
click at [177, 76] on button "Skip" at bounding box center [175, 75] width 17 height 10
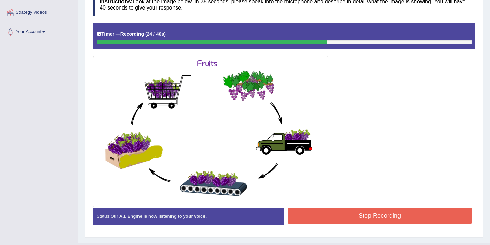
scroll to position [142, 0]
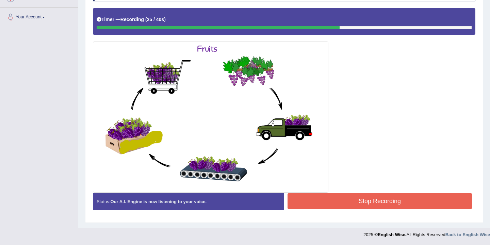
click at [335, 198] on button "Stop Recording" at bounding box center [380, 201] width 185 height 16
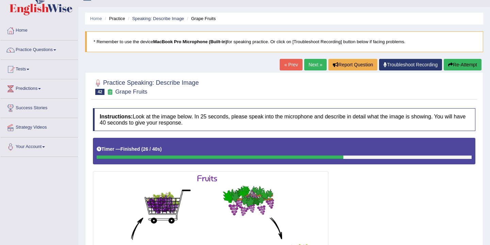
scroll to position [0, 0]
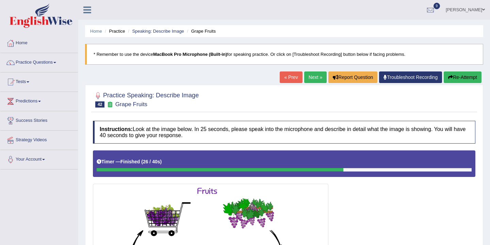
click at [311, 78] on link "Next »" at bounding box center [315, 77] width 22 height 12
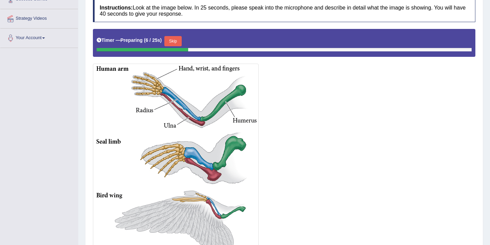
scroll to position [124, 0]
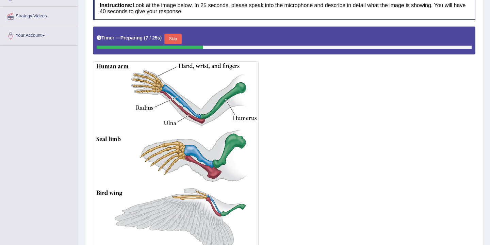
click at [179, 37] on button "Skip" at bounding box center [172, 39] width 17 height 10
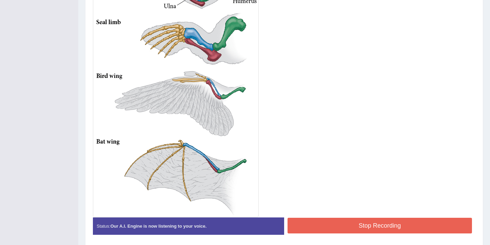
scroll to position [264, 0]
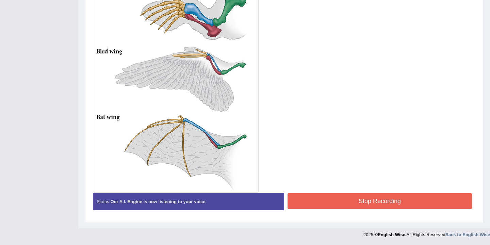
click at [352, 198] on button "Stop Recording" at bounding box center [380, 201] width 185 height 16
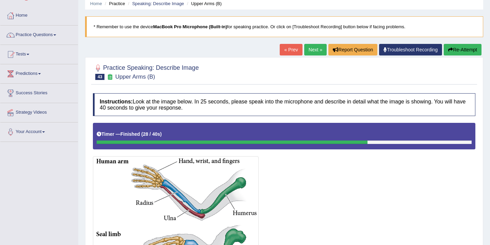
scroll to position [9, 0]
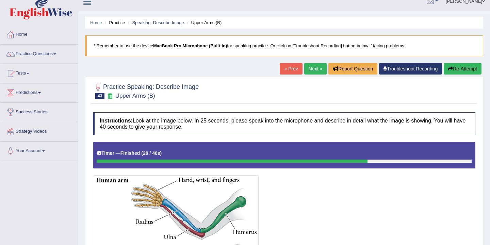
click at [458, 69] on button "Re-Attempt" at bounding box center [463, 69] width 38 height 12
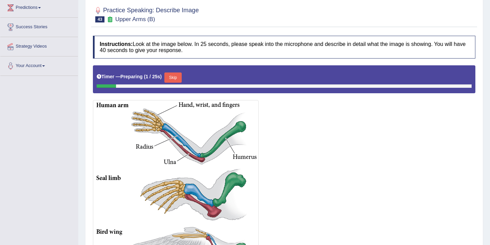
scroll to position [105, 0]
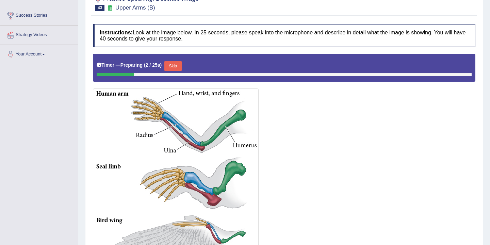
click at [174, 71] on button "Skip" at bounding box center [172, 66] width 17 height 10
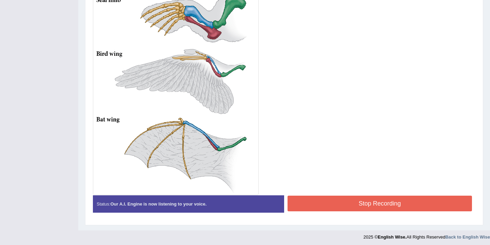
scroll to position [268, 0]
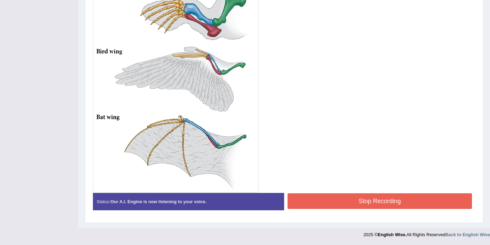
click at [347, 202] on button "Stop Recording" at bounding box center [380, 201] width 185 height 16
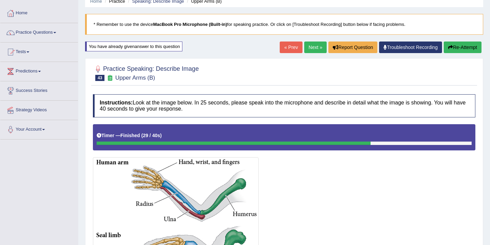
scroll to position [9, 0]
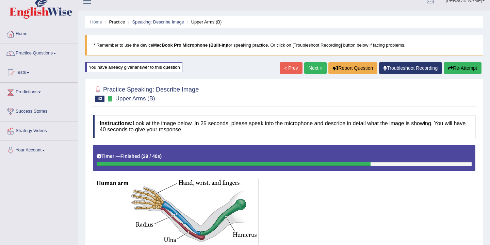
click at [311, 65] on link "Next »" at bounding box center [315, 68] width 22 height 12
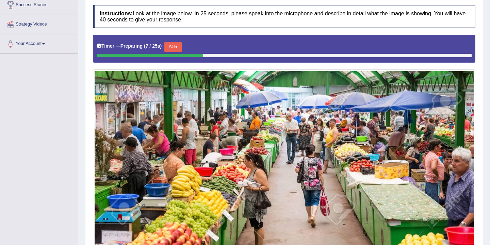
scroll to position [108, 0]
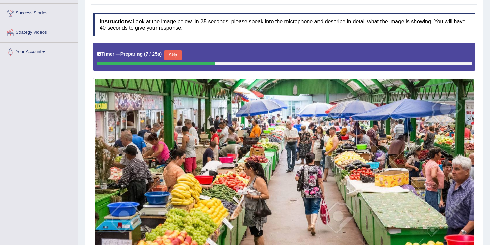
click at [174, 56] on button "Skip" at bounding box center [172, 55] width 17 height 10
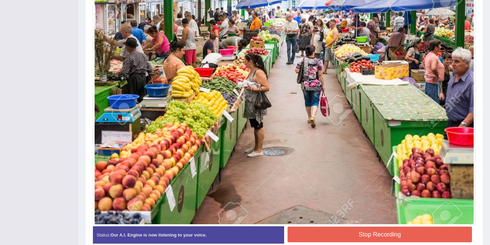
scroll to position [247, 0]
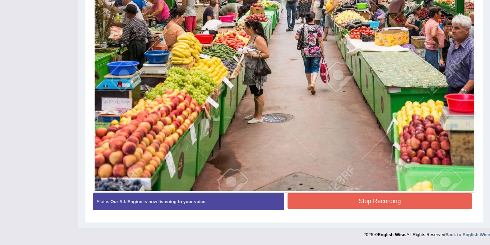
click at [339, 202] on button "Stop Recording" at bounding box center [380, 201] width 185 height 16
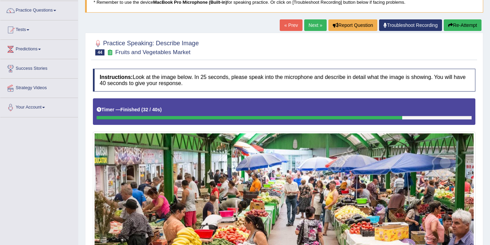
scroll to position [0, 0]
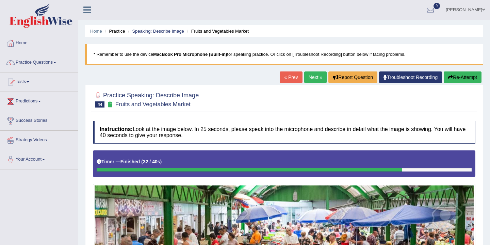
click at [315, 76] on link "Next »" at bounding box center [315, 77] width 22 height 12
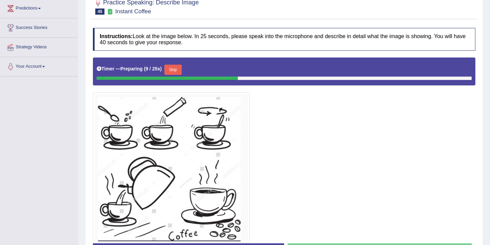
scroll to position [86, 0]
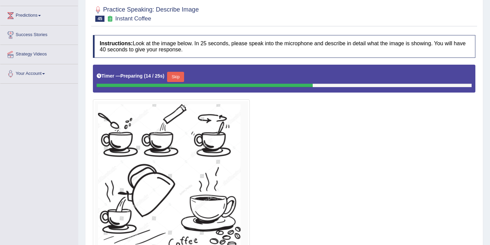
click at [179, 78] on button "Skip" at bounding box center [175, 77] width 17 height 10
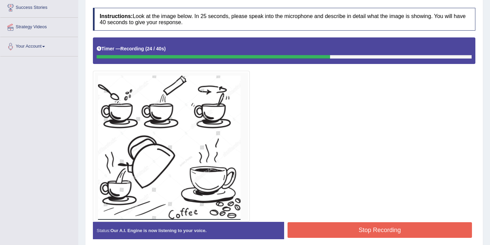
scroll to position [142, 0]
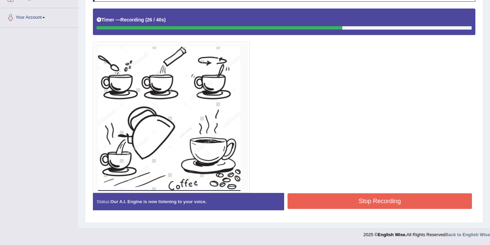
click at [345, 197] on button "Stop Recording" at bounding box center [380, 201] width 185 height 16
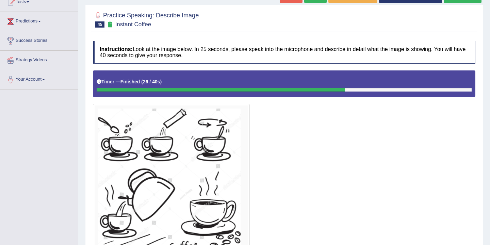
scroll to position [0, 0]
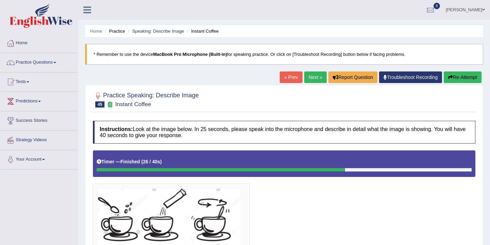
click at [312, 77] on link "Next »" at bounding box center [315, 77] width 22 height 12
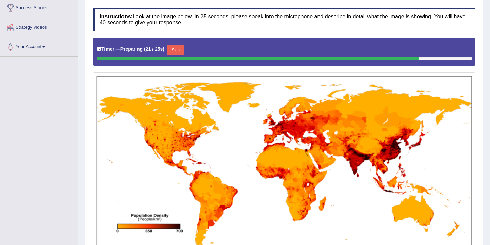
scroll to position [113, 0]
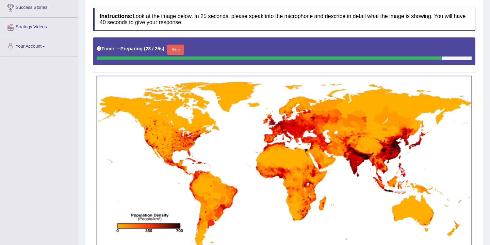
click at [176, 51] on button "Skip" at bounding box center [175, 50] width 17 height 10
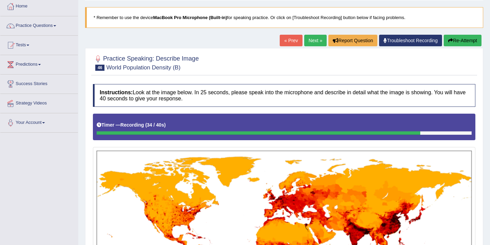
scroll to position [212, 0]
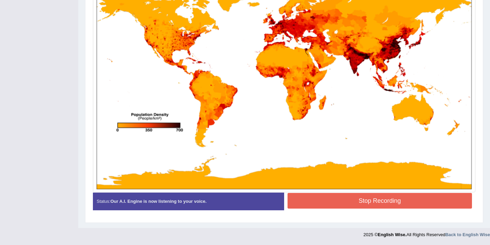
click at [350, 199] on button "Stop Recording" at bounding box center [380, 201] width 185 height 16
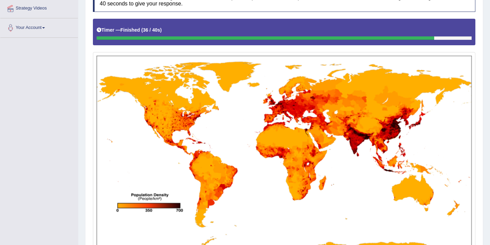
scroll to position [0, 0]
